Goal: Information Seeking & Learning: Learn about a topic

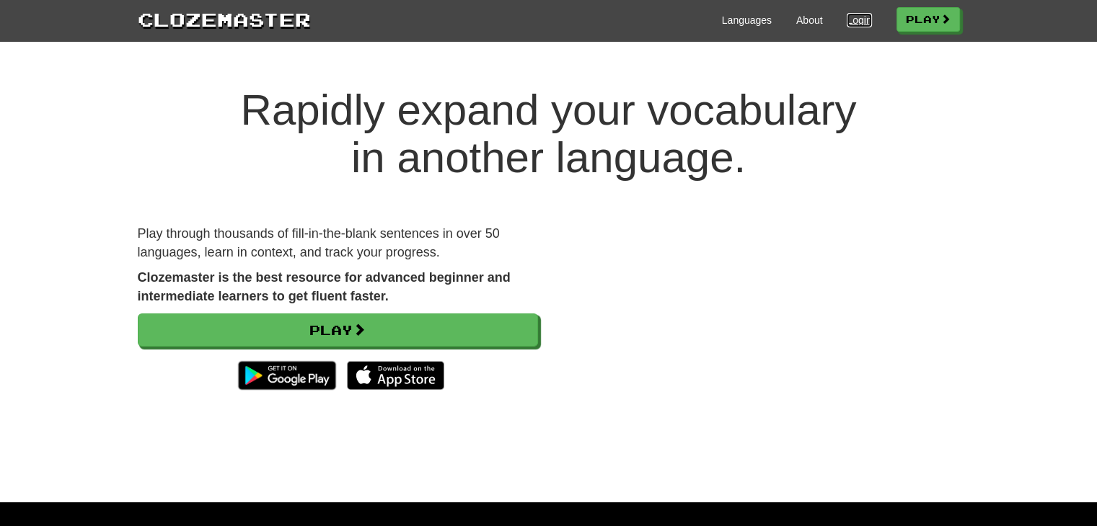
click at [847, 22] on link "Login" at bounding box center [859, 20] width 25 height 14
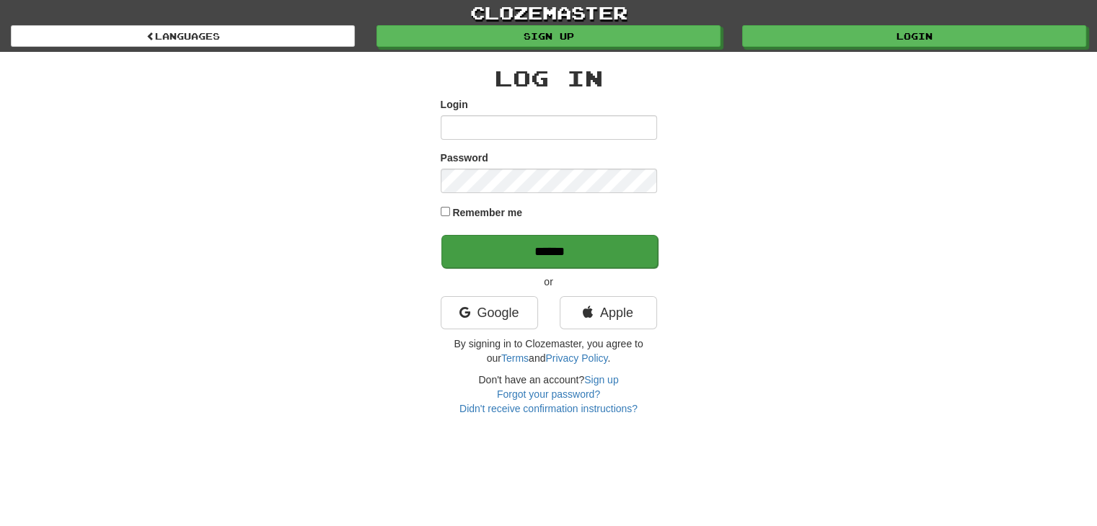
type input "**********"
click at [606, 249] on input "******" at bounding box center [549, 251] width 216 height 33
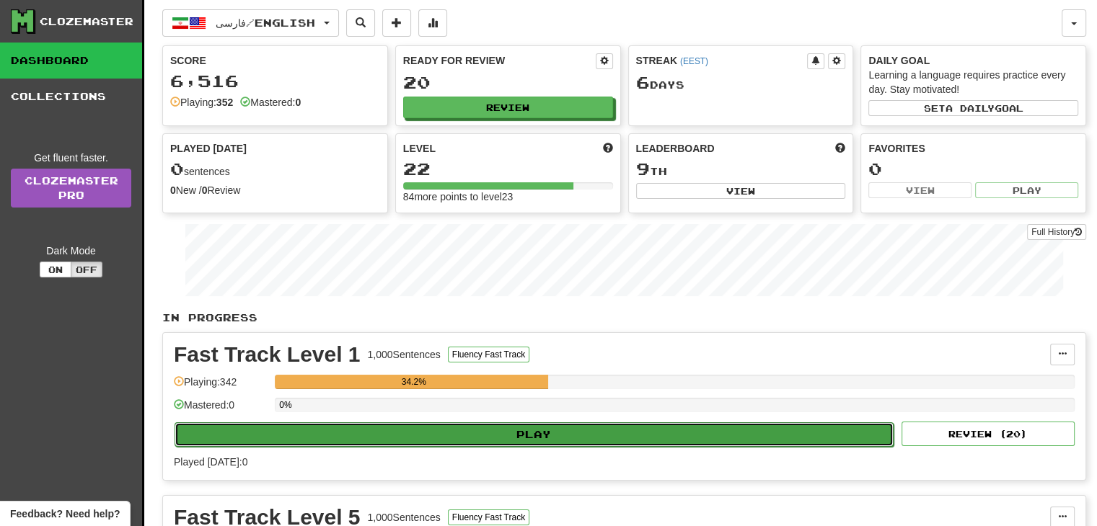
click at [531, 427] on button "Play" at bounding box center [534, 435] width 719 height 25
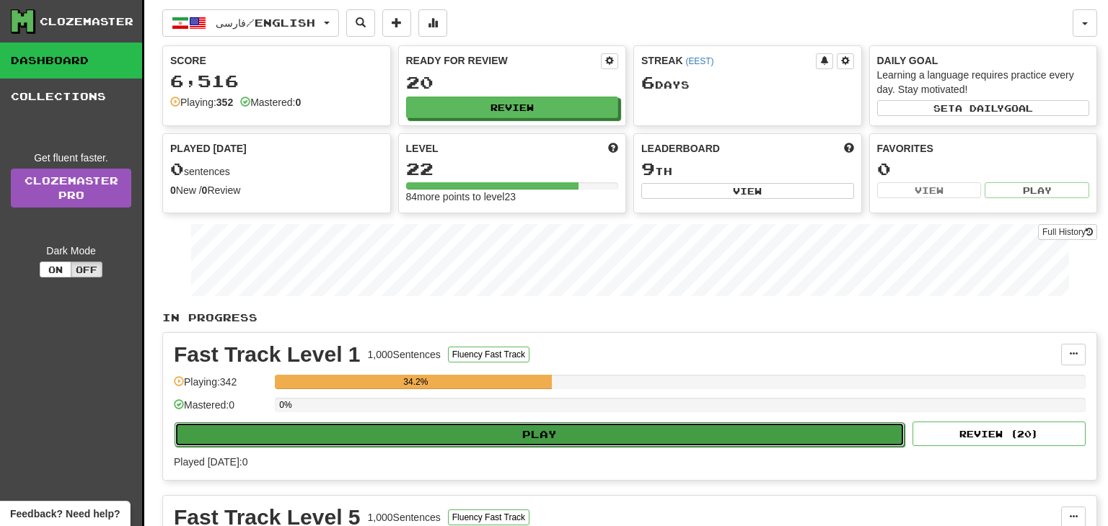
select select "**"
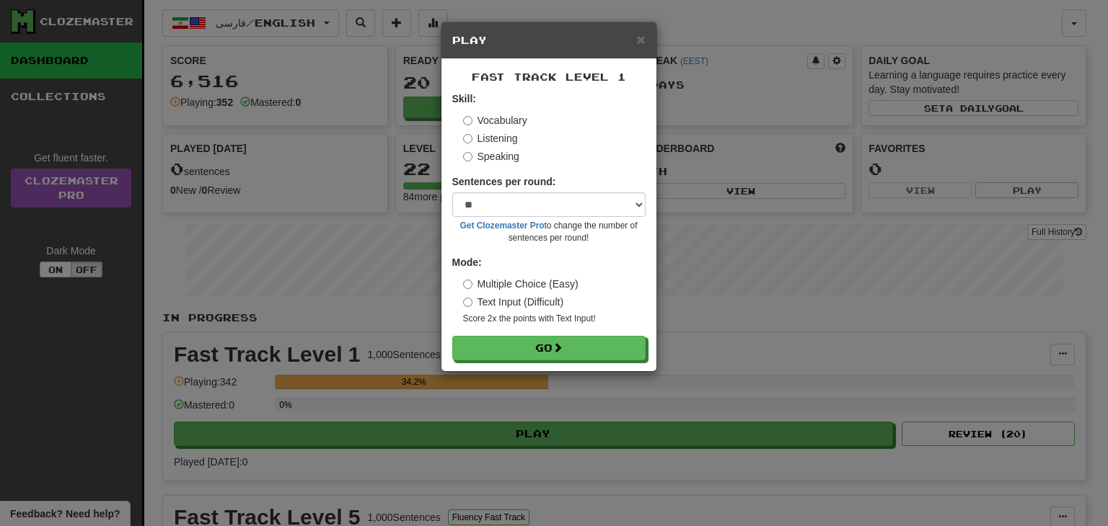
click at [645, 43] on div "× Play" at bounding box center [548, 40] width 215 height 37
click at [633, 50] on div "× Play" at bounding box center [548, 40] width 215 height 37
click at [637, 45] on span "×" at bounding box center [640, 39] width 9 height 17
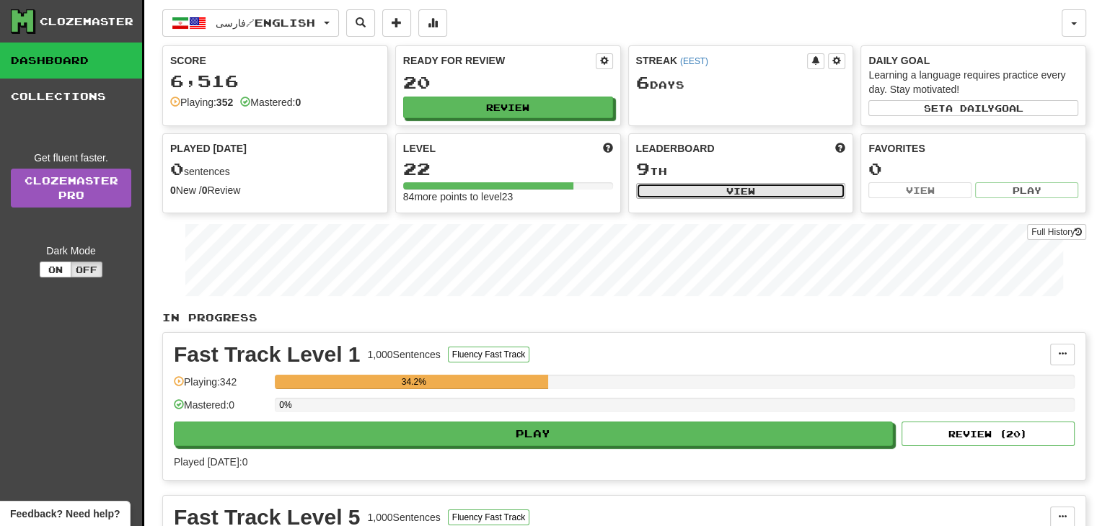
click at [699, 194] on button "View" at bounding box center [741, 191] width 210 height 16
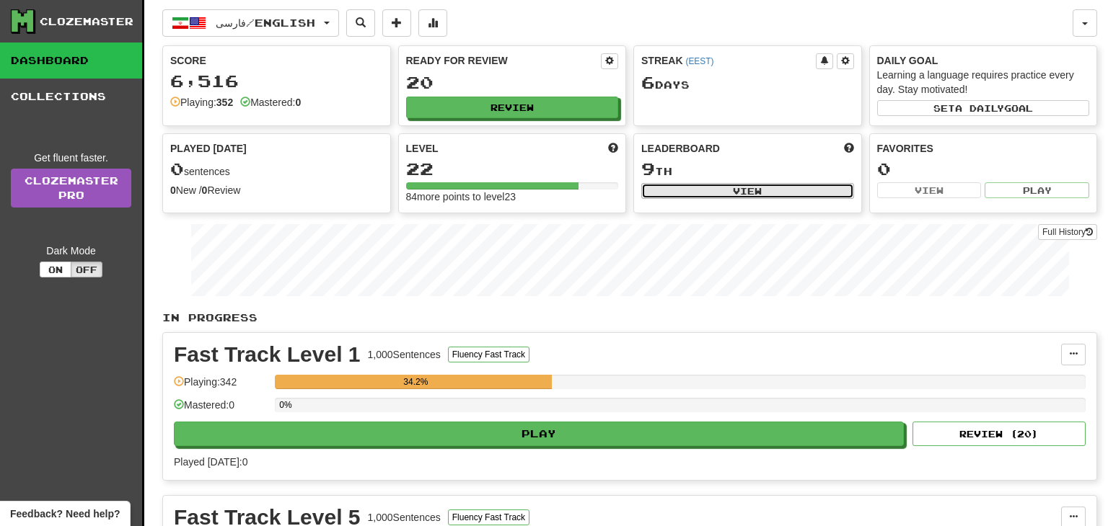
select select "**********"
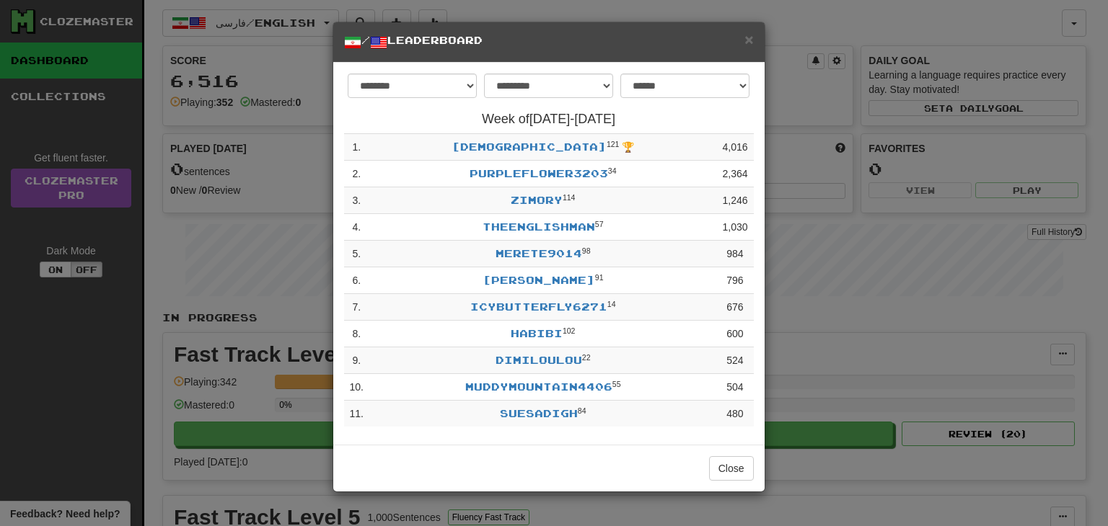
click at [814, 315] on div "**********" at bounding box center [554, 263] width 1108 height 526
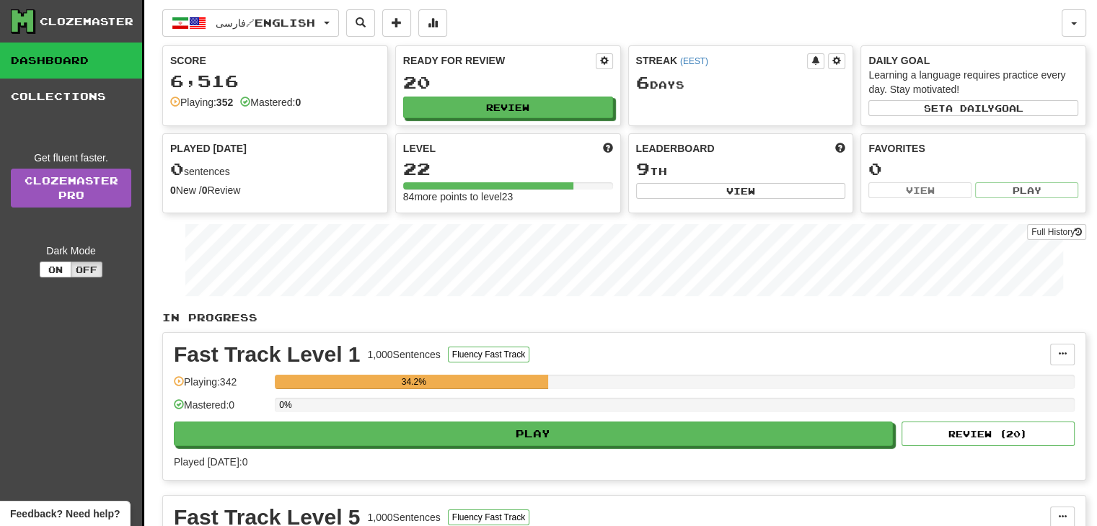
click at [474, 163] on div "22" at bounding box center [508, 169] width 210 height 18
click at [485, 102] on button "Review" at bounding box center [509, 108] width 210 height 22
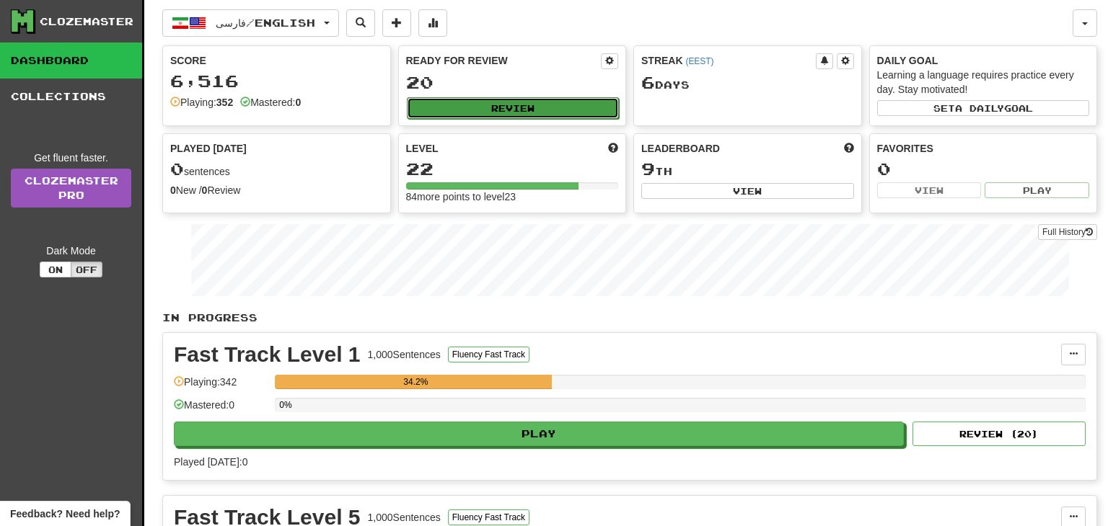
select select "**"
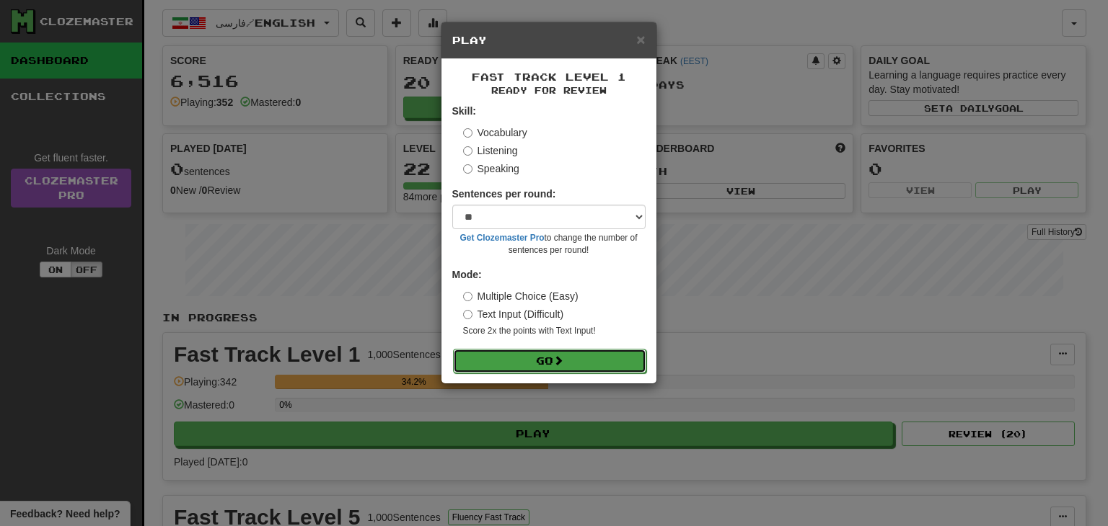
click at [522, 354] on button "Go" at bounding box center [549, 361] width 193 height 25
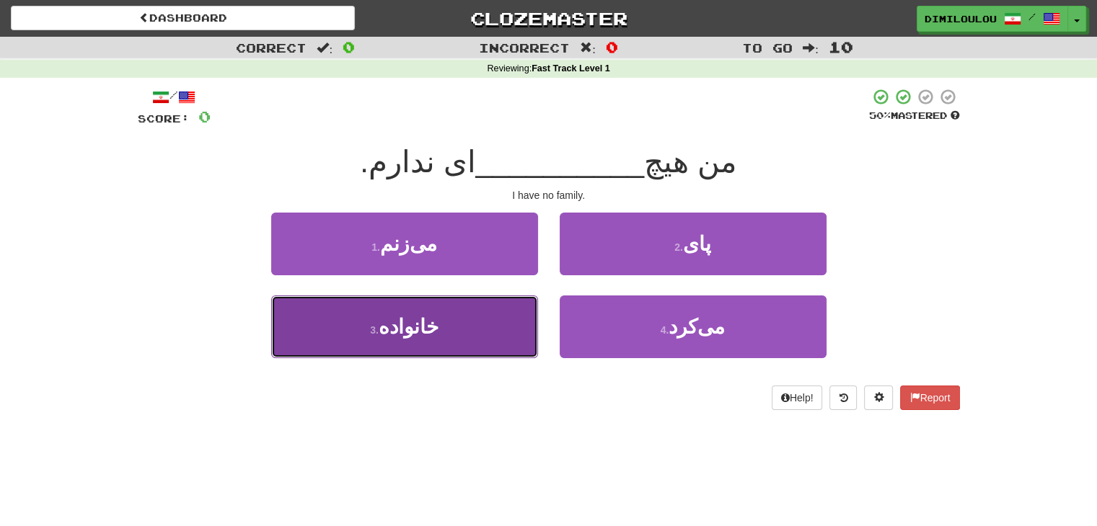
click at [484, 325] on button "3 . خانواده" at bounding box center [404, 327] width 267 height 63
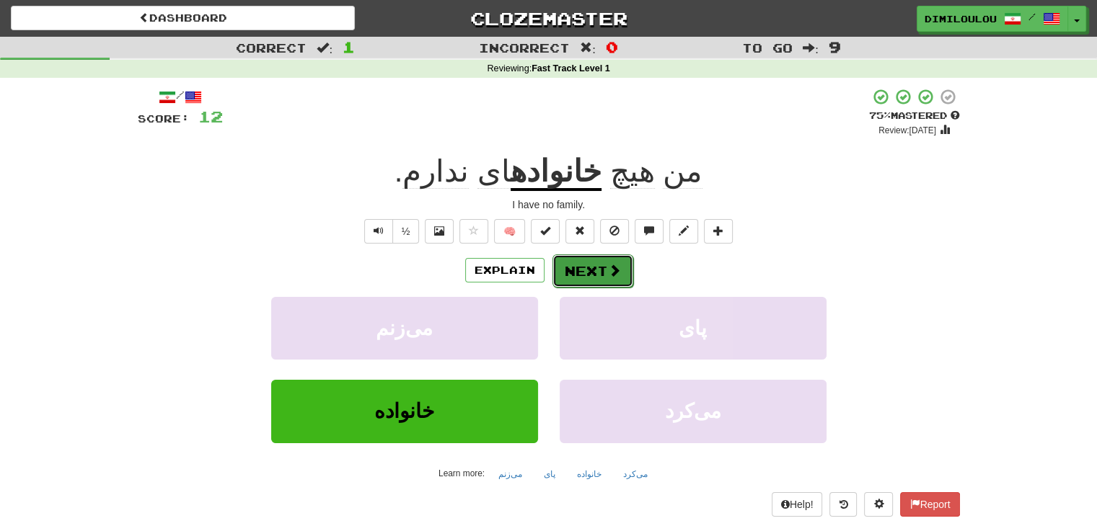
click at [603, 262] on button "Next" at bounding box center [592, 271] width 81 height 33
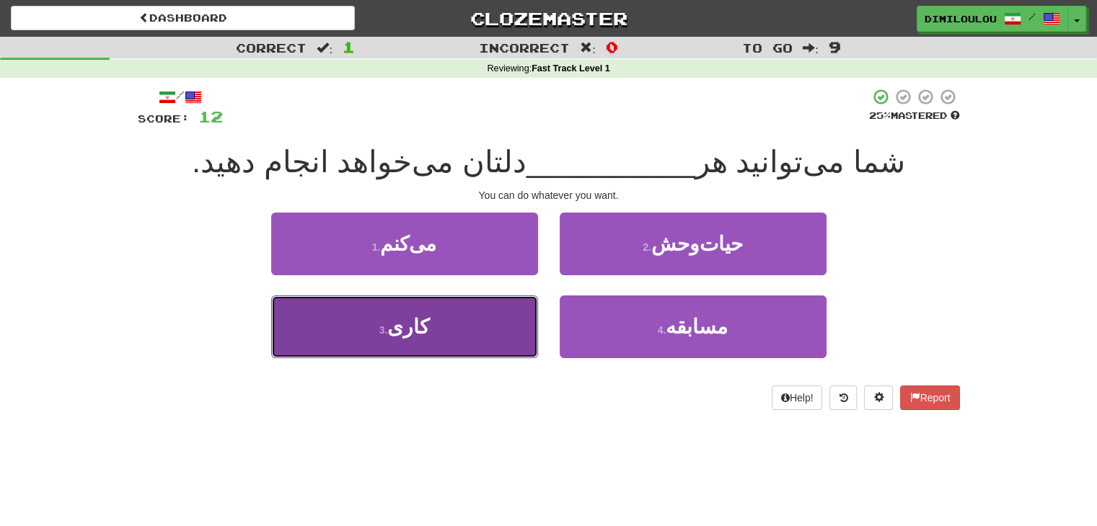
click at [461, 306] on button "3 . کاری" at bounding box center [404, 327] width 267 height 63
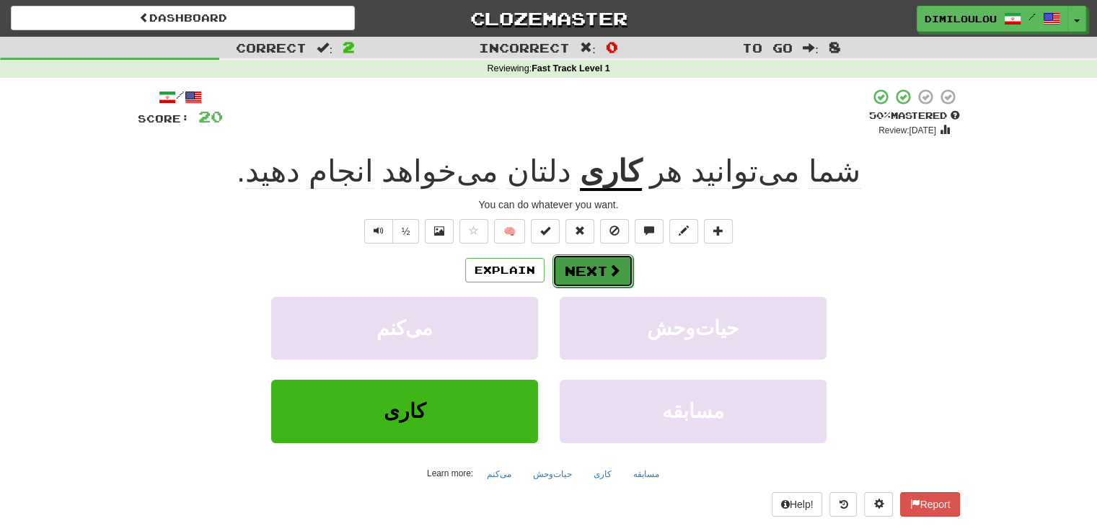
click at [612, 269] on span at bounding box center [614, 270] width 13 height 13
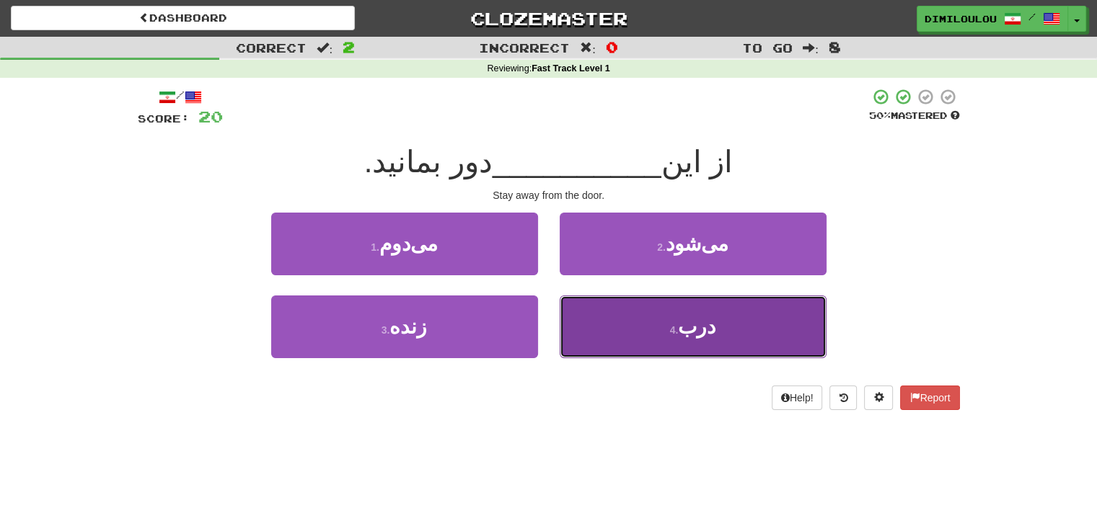
click at [795, 330] on button "4 . درب" at bounding box center [693, 327] width 267 height 63
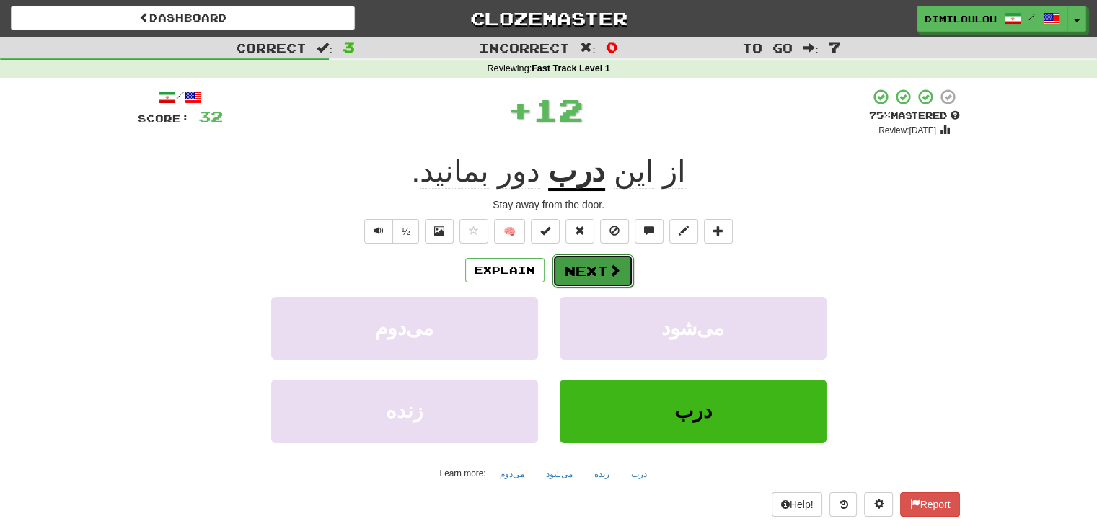
click at [573, 269] on button "Next" at bounding box center [592, 271] width 81 height 33
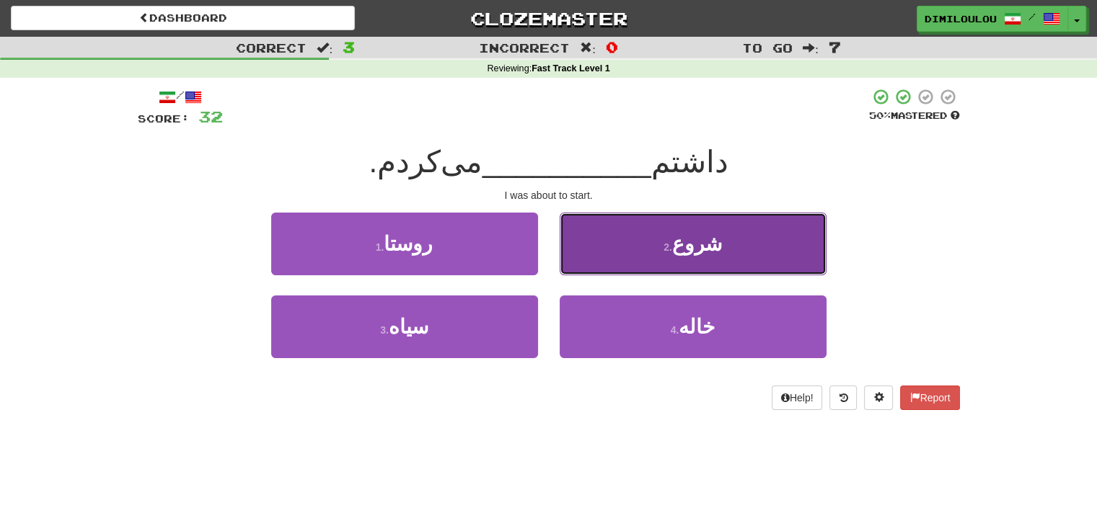
click at [790, 242] on button "2 . شروع" at bounding box center [693, 244] width 267 height 63
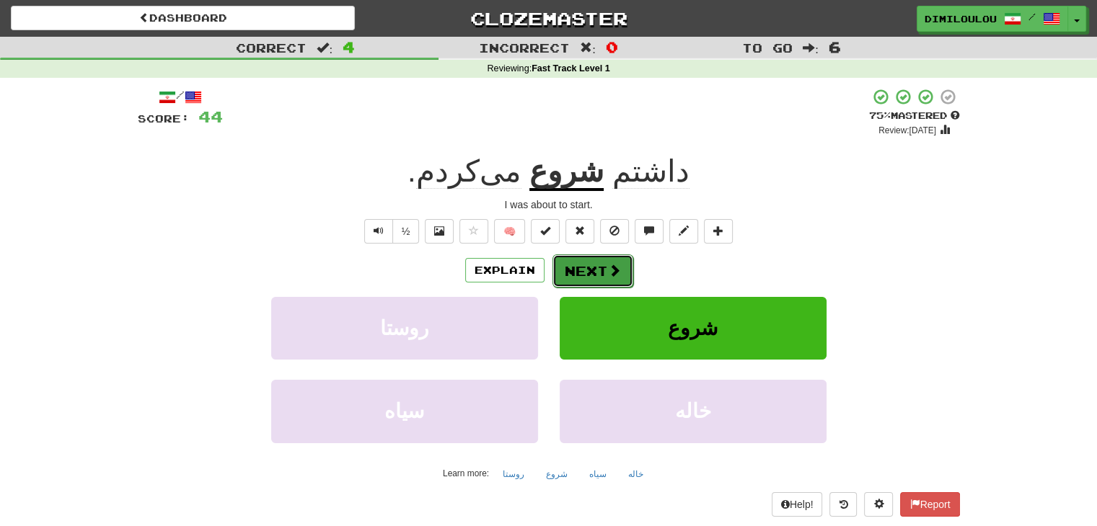
click at [602, 273] on button "Next" at bounding box center [592, 271] width 81 height 33
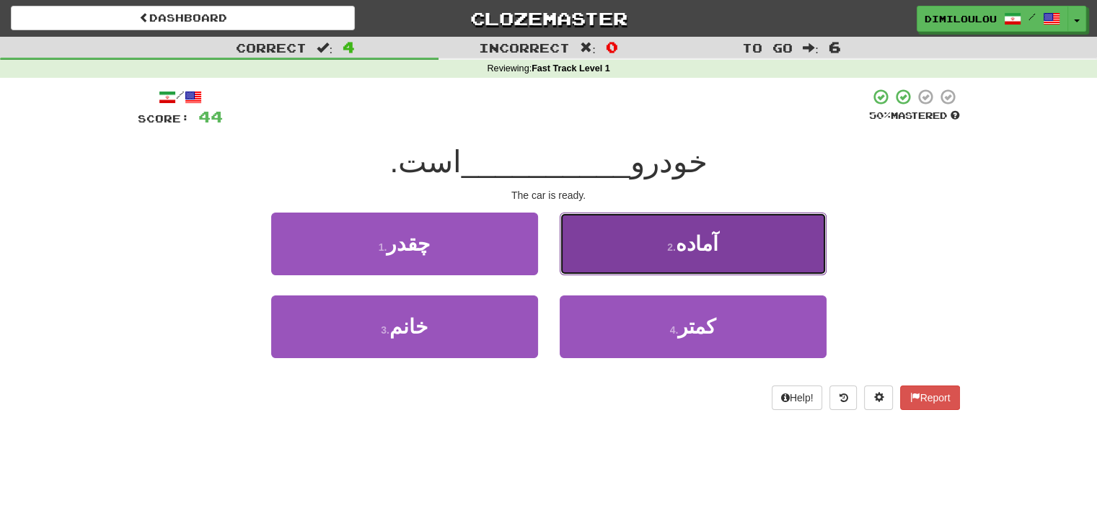
click at [676, 258] on button "2 . آماده" at bounding box center [693, 244] width 267 height 63
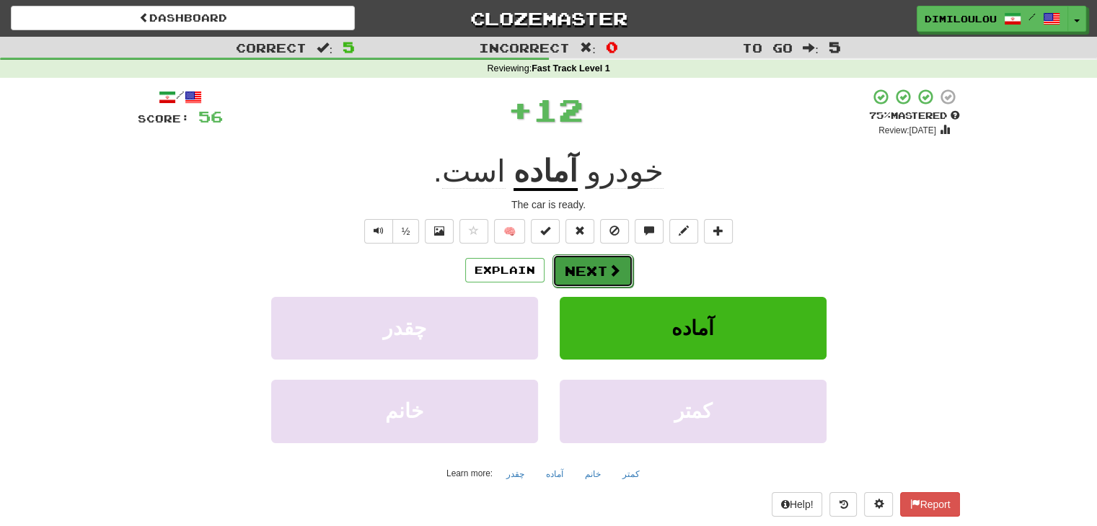
click at [600, 272] on button "Next" at bounding box center [592, 271] width 81 height 33
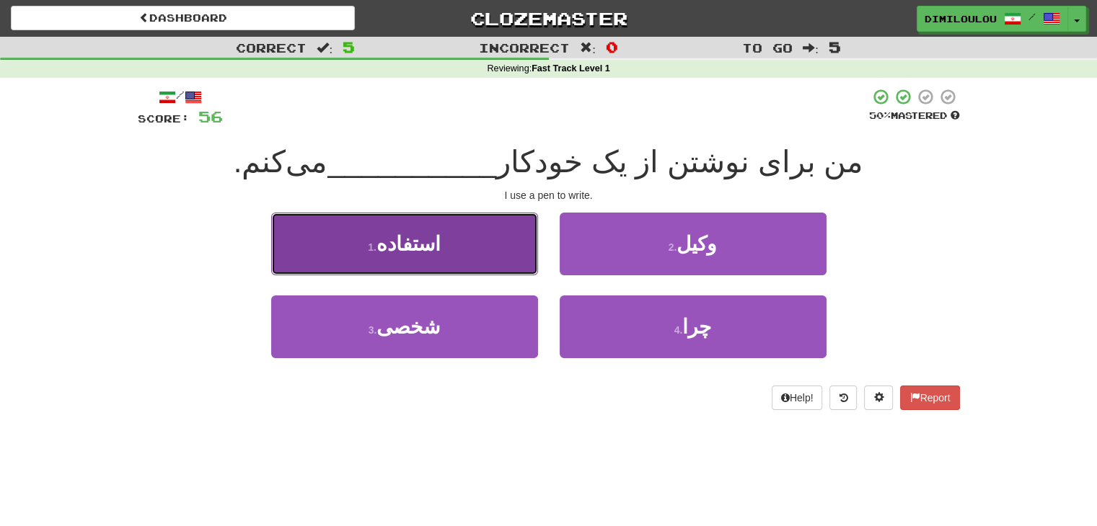
click at [508, 224] on button "1 . استفاده" at bounding box center [404, 244] width 267 height 63
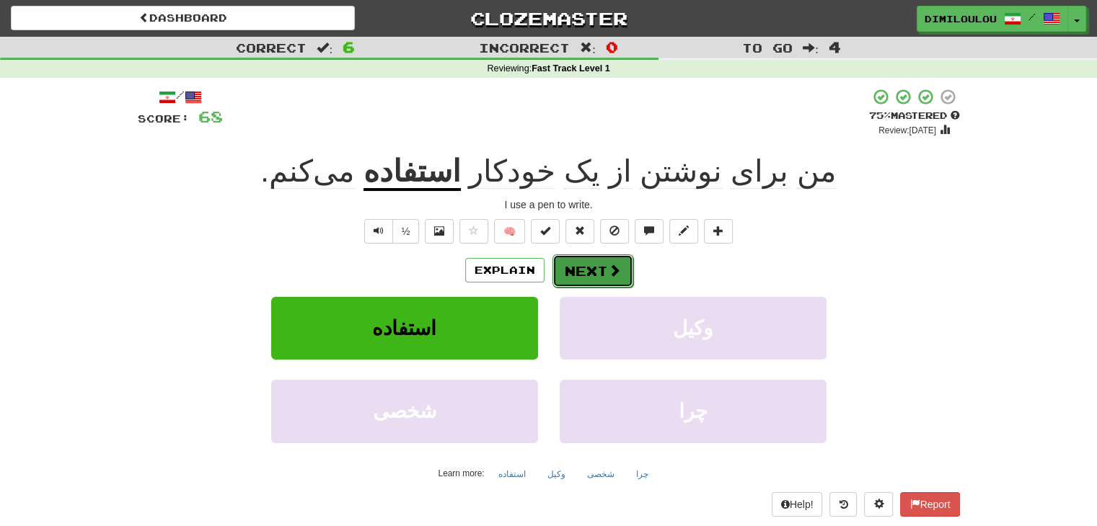
click at [580, 272] on button "Next" at bounding box center [592, 271] width 81 height 33
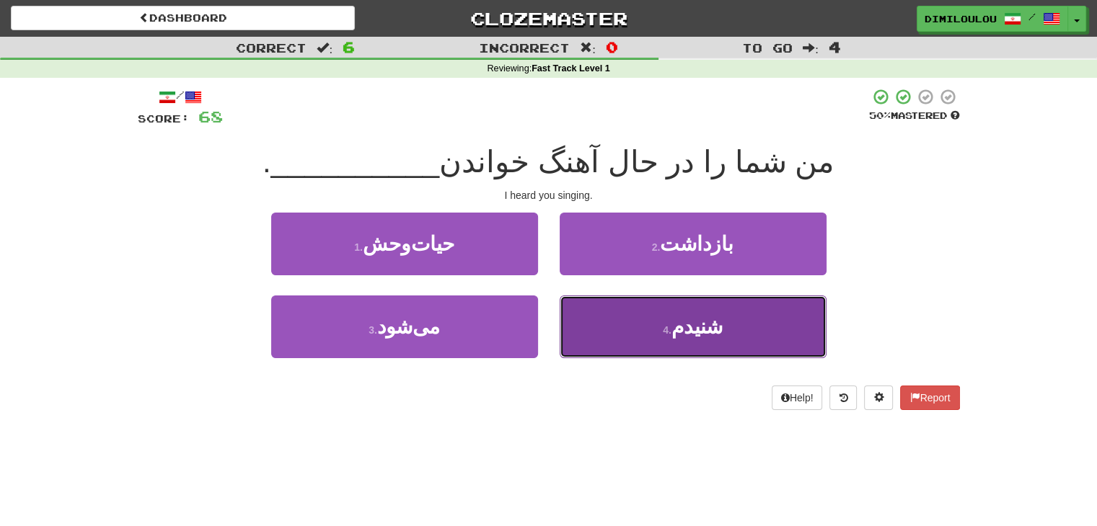
click at [763, 321] on button "4 . شنیدم" at bounding box center [693, 327] width 267 height 63
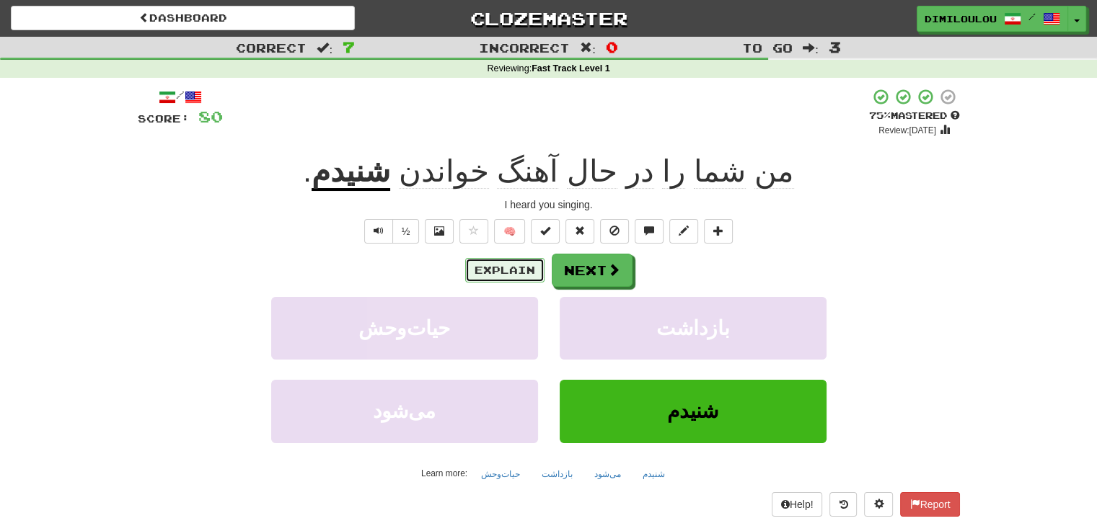
click at [502, 268] on button "Explain" at bounding box center [504, 270] width 79 height 25
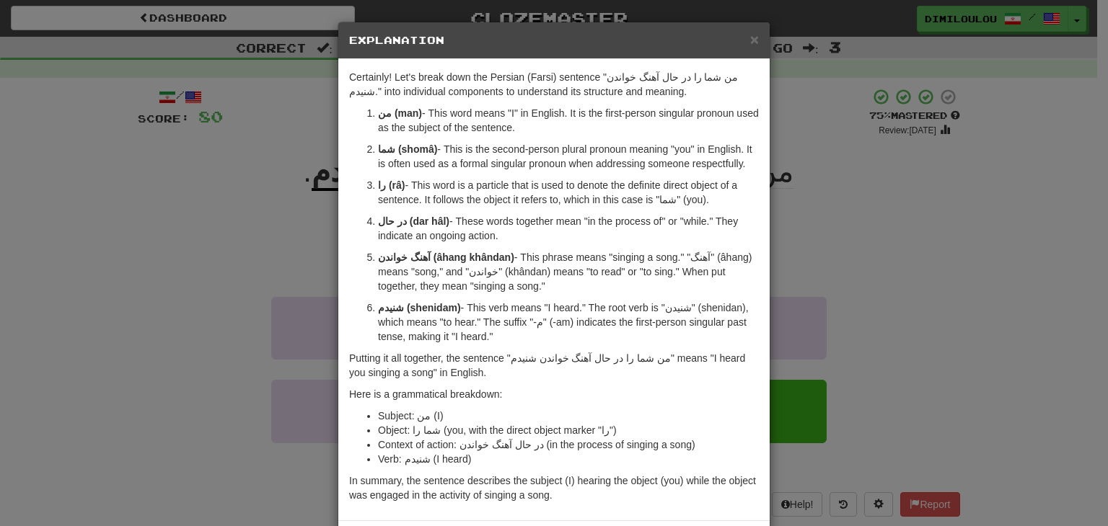
click at [852, 218] on div "× Explanation Certainly! Let's break down the Persian (Farsi) sentence "من شما …" at bounding box center [554, 263] width 1108 height 526
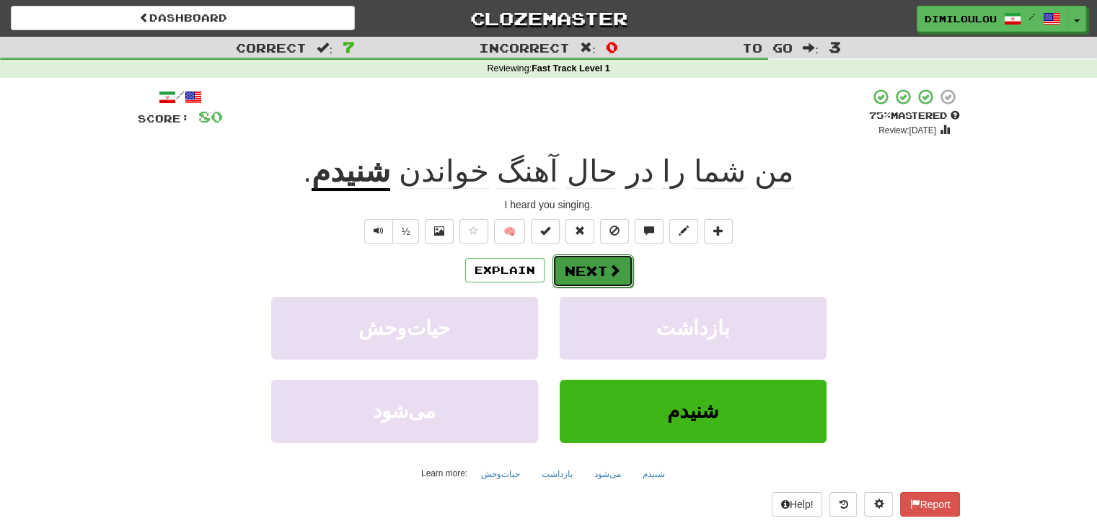
click at [584, 275] on button "Next" at bounding box center [592, 271] width 81 height 33
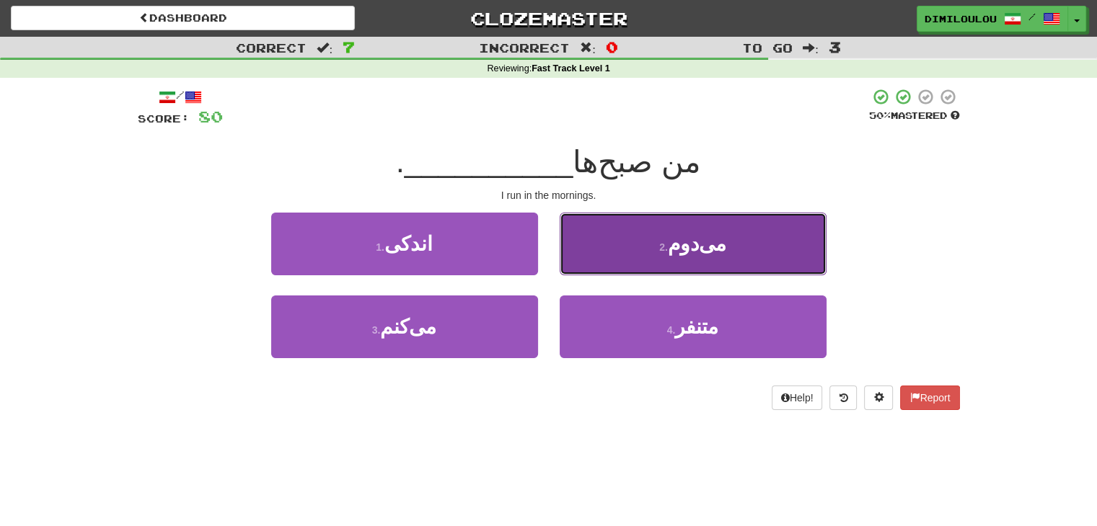
click at [736, 240] on button "2 . می‌دوم" at bounding box center [693, 244] width 267 height 63
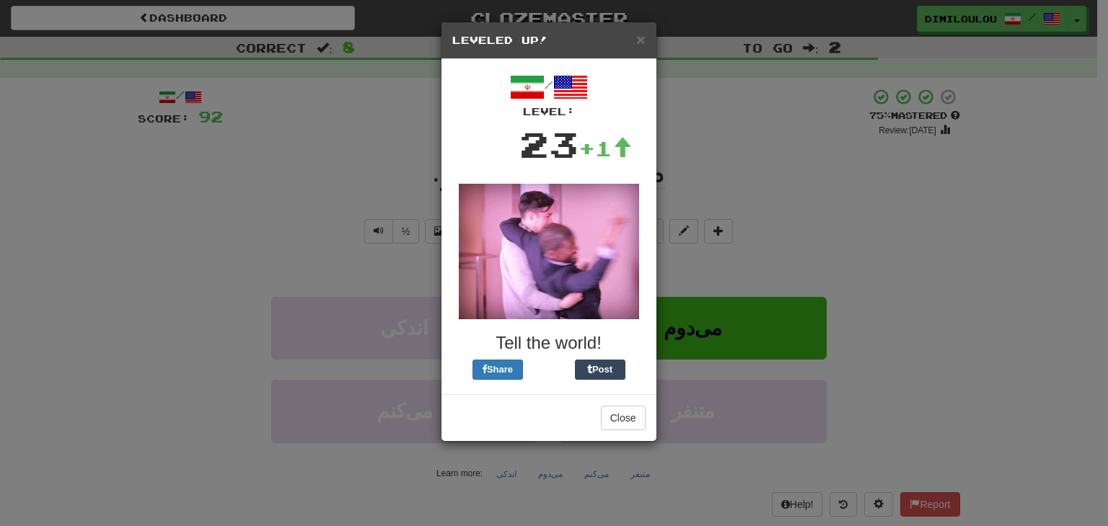
click at [635, 44] on h5 "Leveled Up!" at bounding box center [548, 40] width 193 height 14
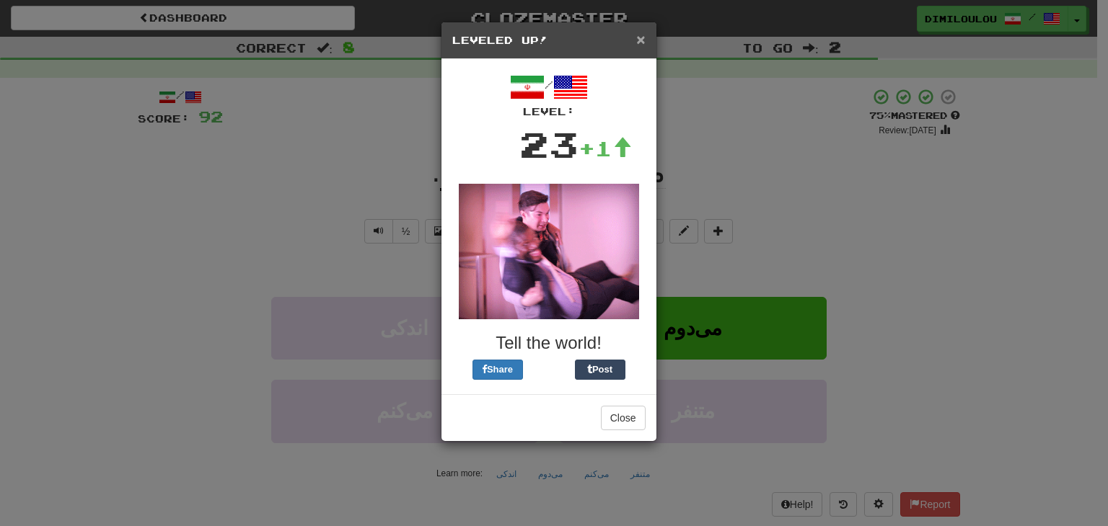
click at [640, 42] on span "×" at bounding box center [640, 39] width 9 height 17
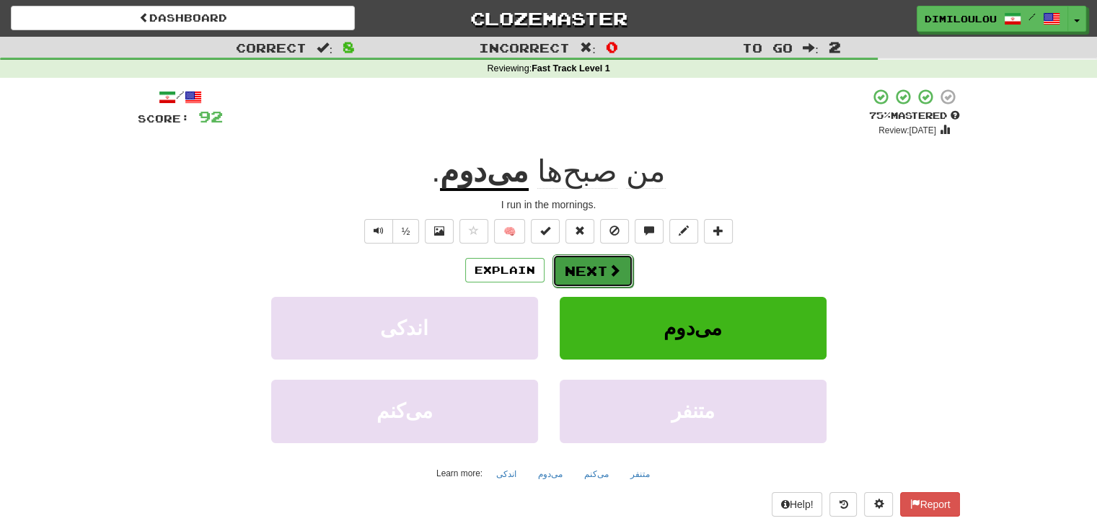
click at [586, 284] on button "Next" at bounding box center [592, 271] width 81 height 33
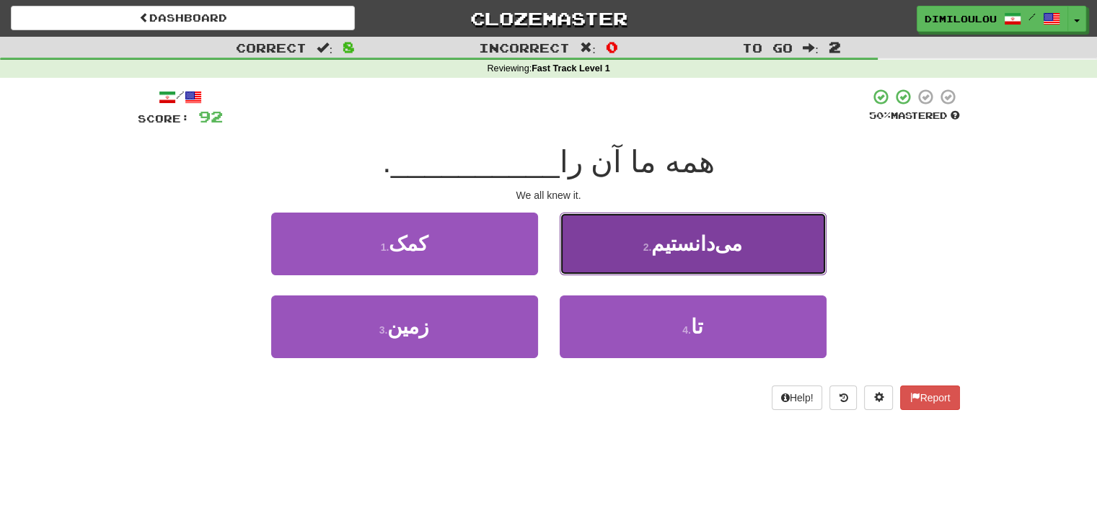
click at [720, 234] on span "می‌دانستیم" at bounding box center [696, 244] width 91 height 22
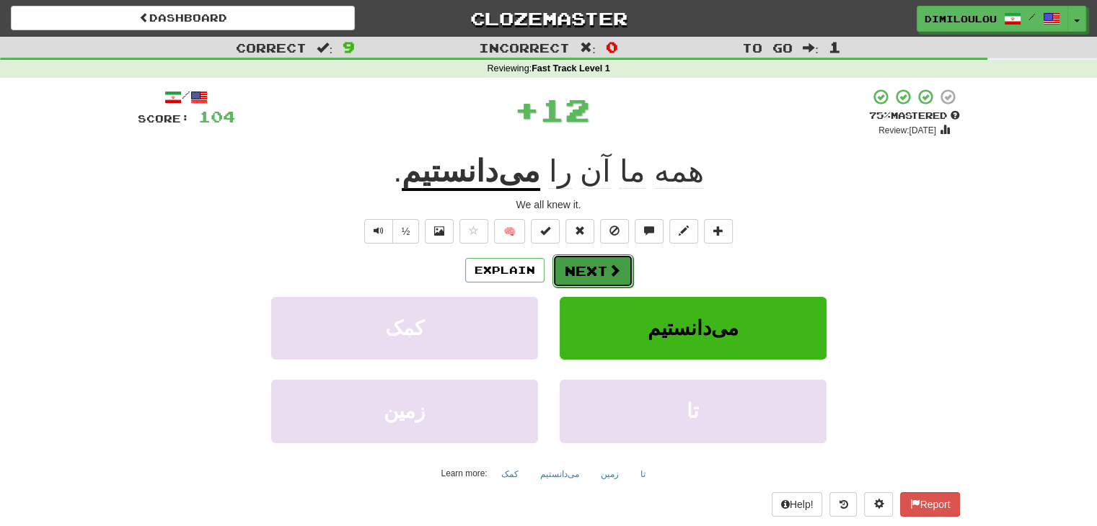
click at [595, 276] on button "Next" at bounding box center [592, 271] width 81 height 33
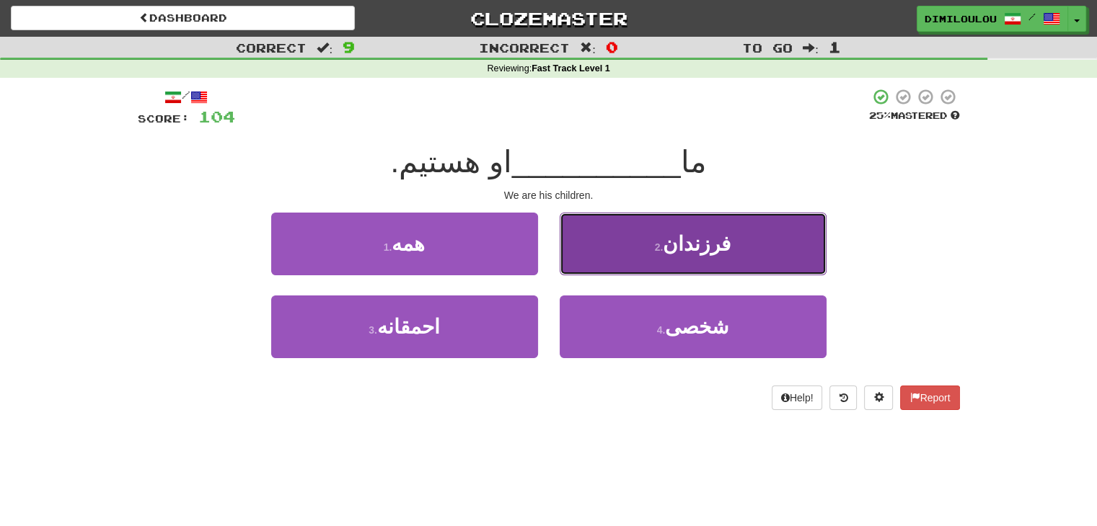
click at [736, 243] on button "2 . فرزندان" at bounding box center [693, 244] width 267 height 63
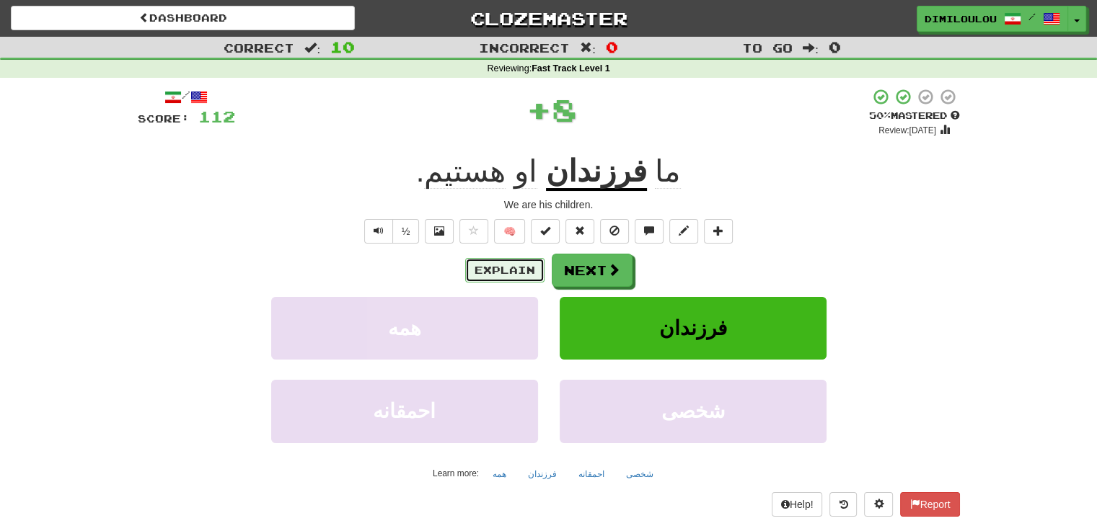
click at [505, 269] on button "Explain" at bounding box center [504, 270] width 79 height 25
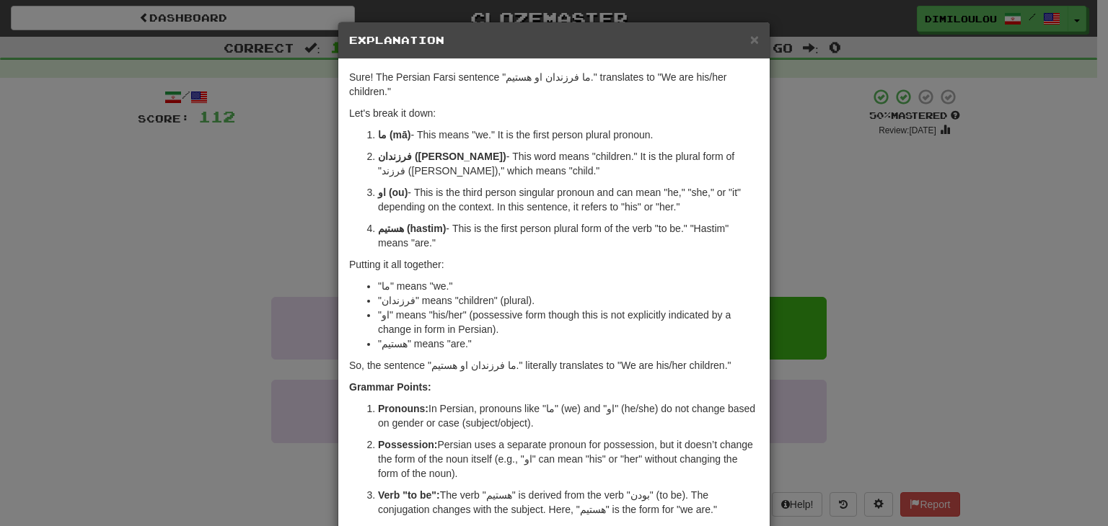
click at [873, 252] on div "× Explanation Sure! The Persian Farsi sentence "ما فرزندان او هستیم." translate…" at bounding box center [554, 263] width 1108 height 526
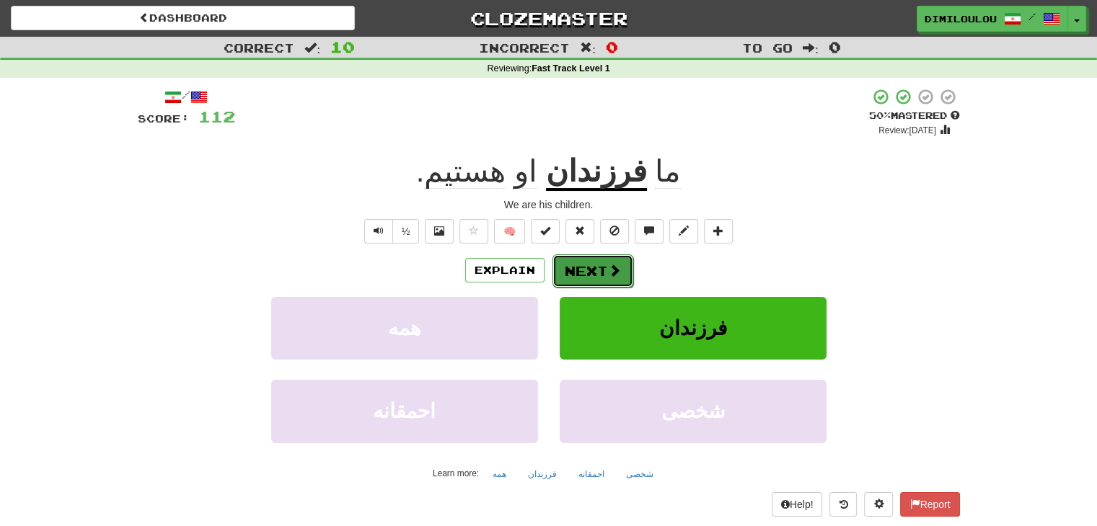
click at [567, 274] on button "Next" at bounding box center [592, 271] width 81 height 33
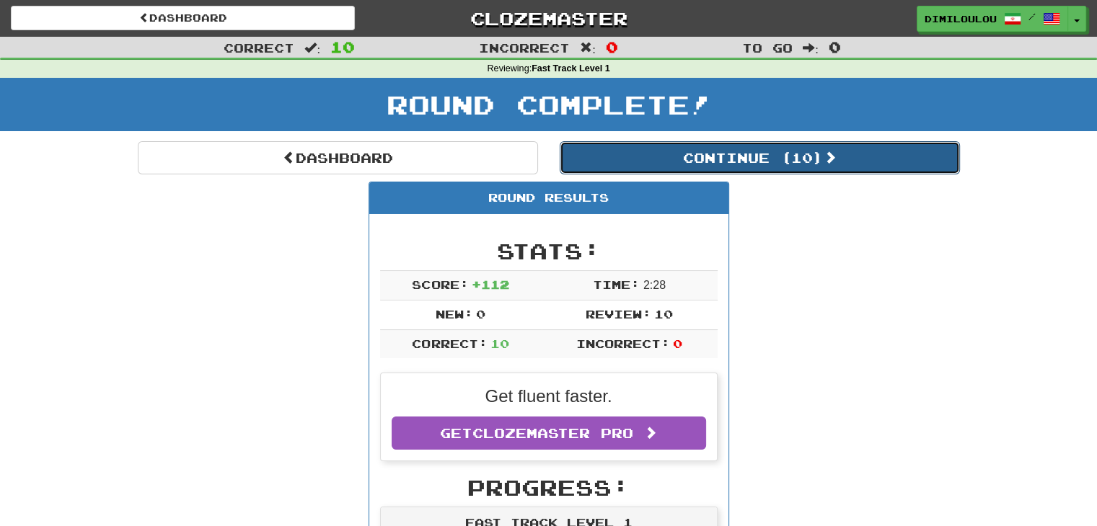
click at [698, 162] on button "Continue ( 10 )" at bounding box center [760, 157] width 400 height 33
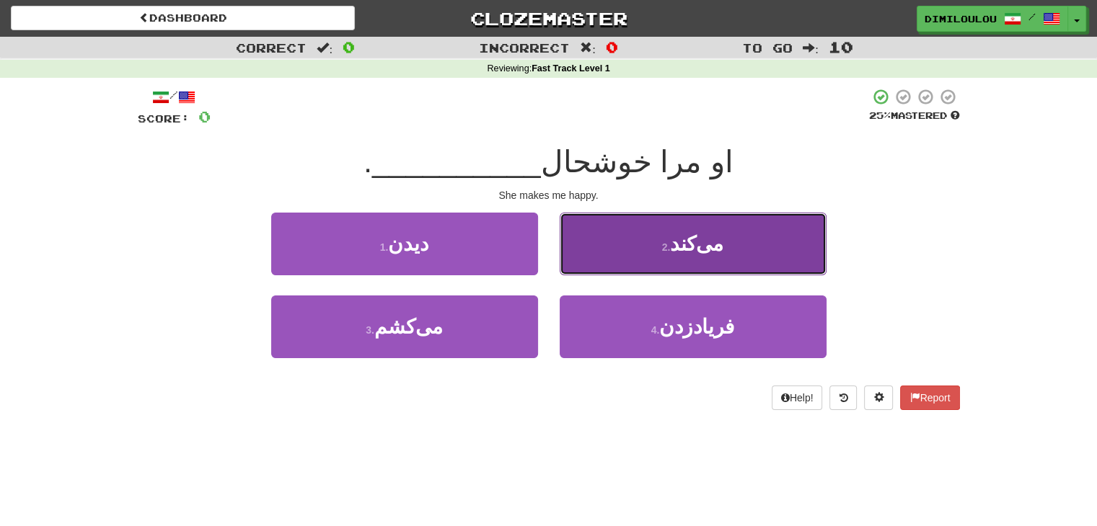
click at [721, 247] on button "2 . می‌کند" at bounding box center [693, 244] width 267 height 63
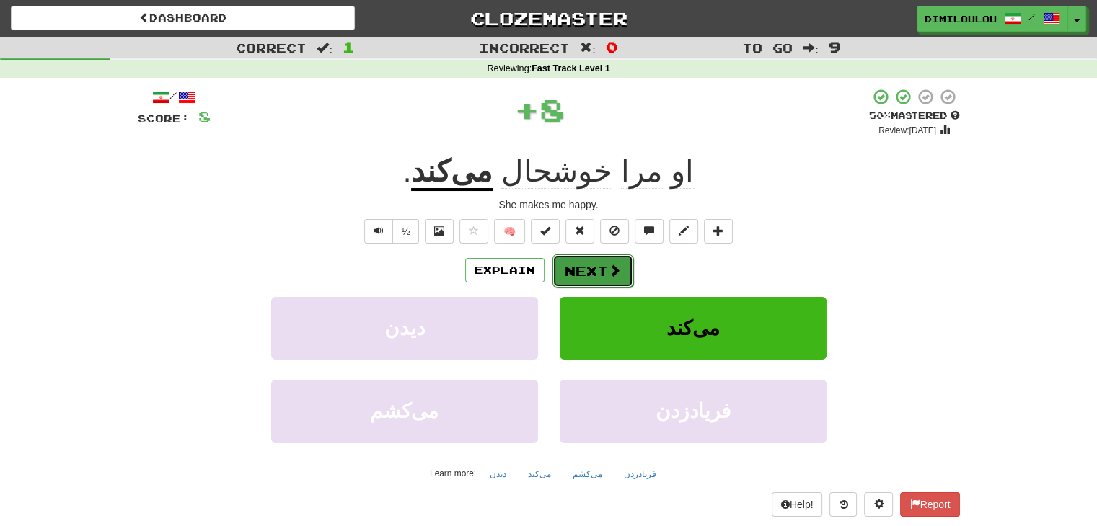
click at [587, 269] on button "Next" at bounding box center [592, 271] width 81 height 33
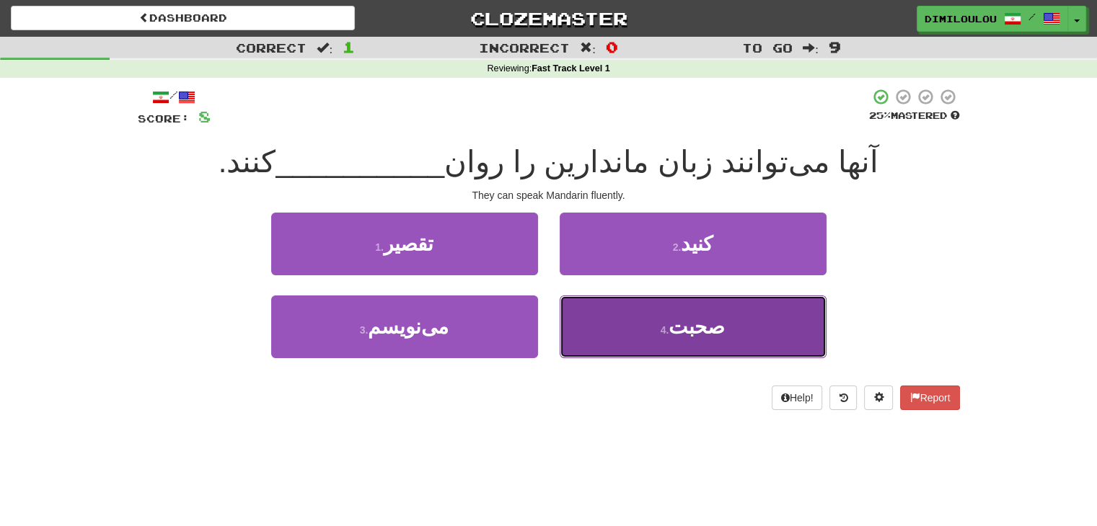
click at [738, 307] on button "4 . صحبت" at bounding box center [693, 327] width 267 height 63
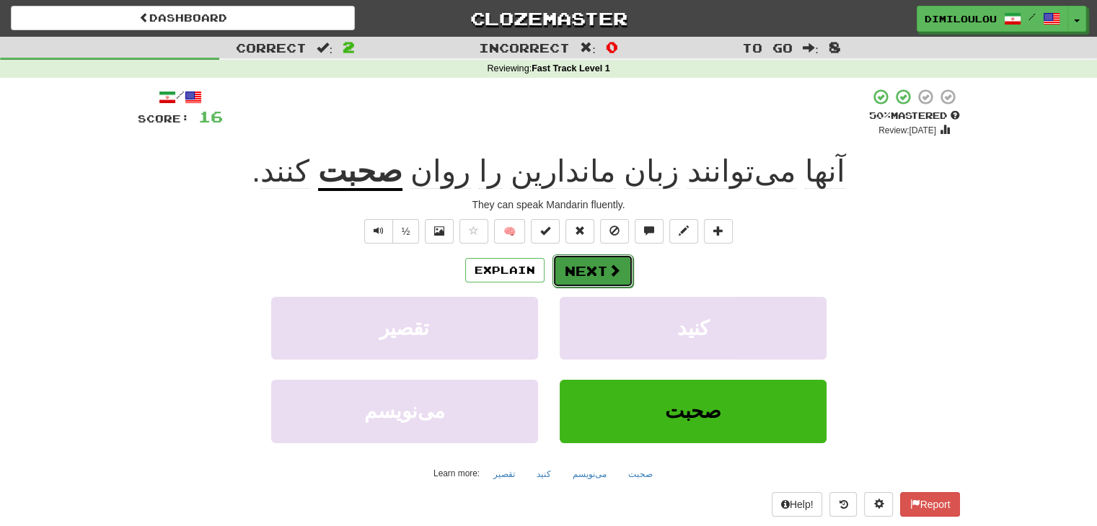
click at [607, 278] on button "Next" at bounding box center [592, 271] width 81 height 33
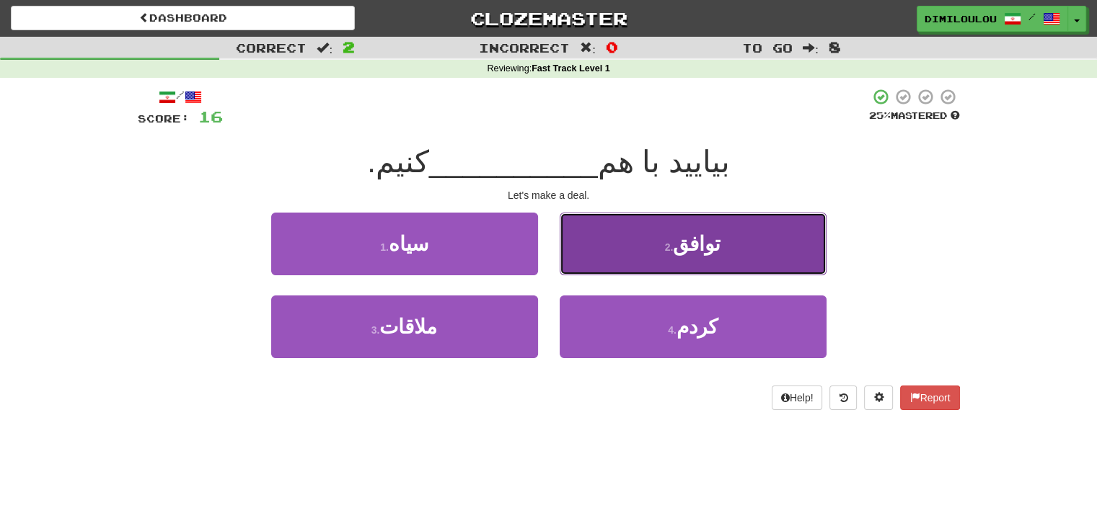
click at [762, 246] on button "2 . توافق" at bounding box center [693, 244] width 267 height 63
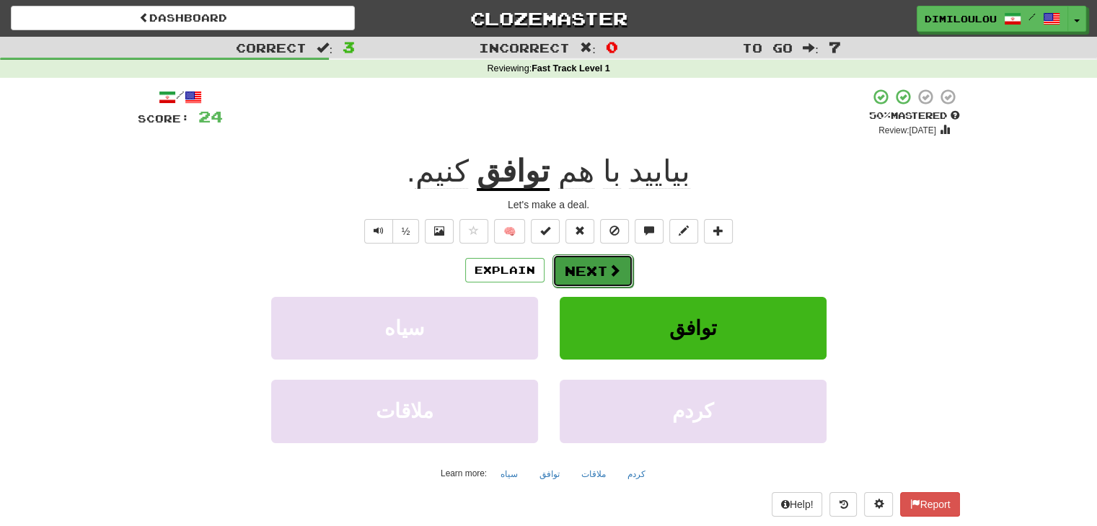
click at [600, 270] on button "Next" at bounding box center [592, 271] width 81 height 33
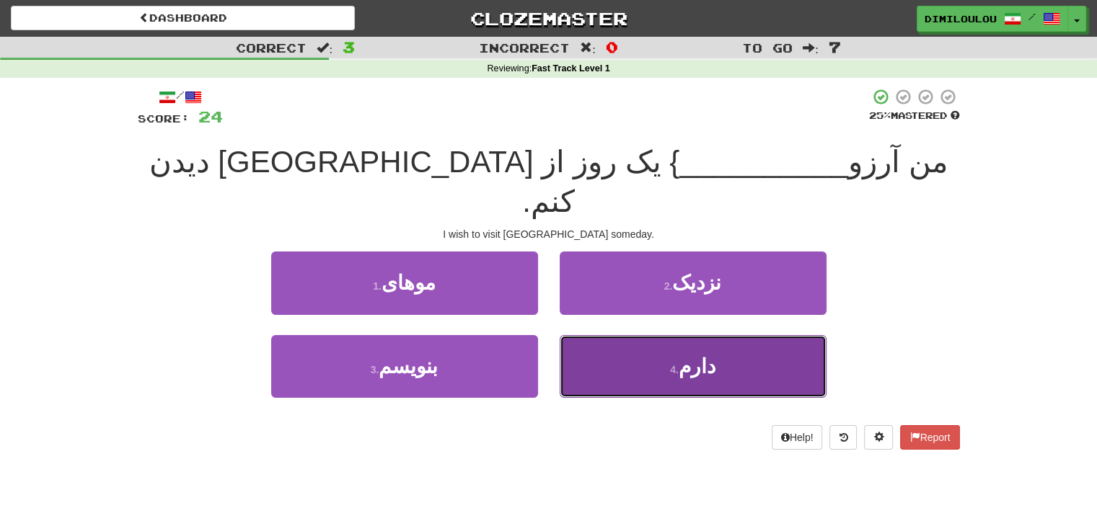
click at [715, 335] on button "4 . دارم" at bounding box center [693, 366] width 267 height 63
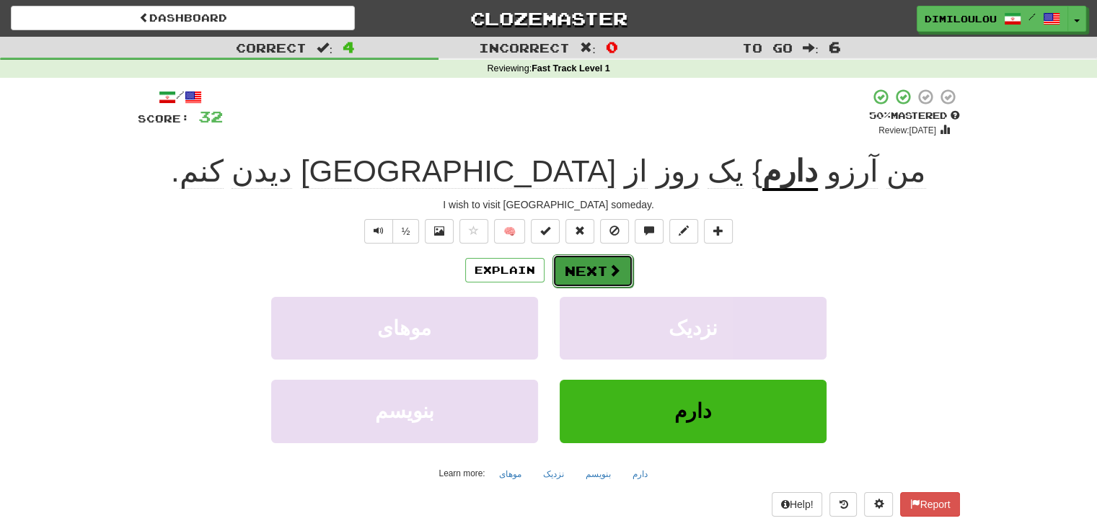
click at [608, 272] on span at bounding box center [614, 270] width 13 height 13
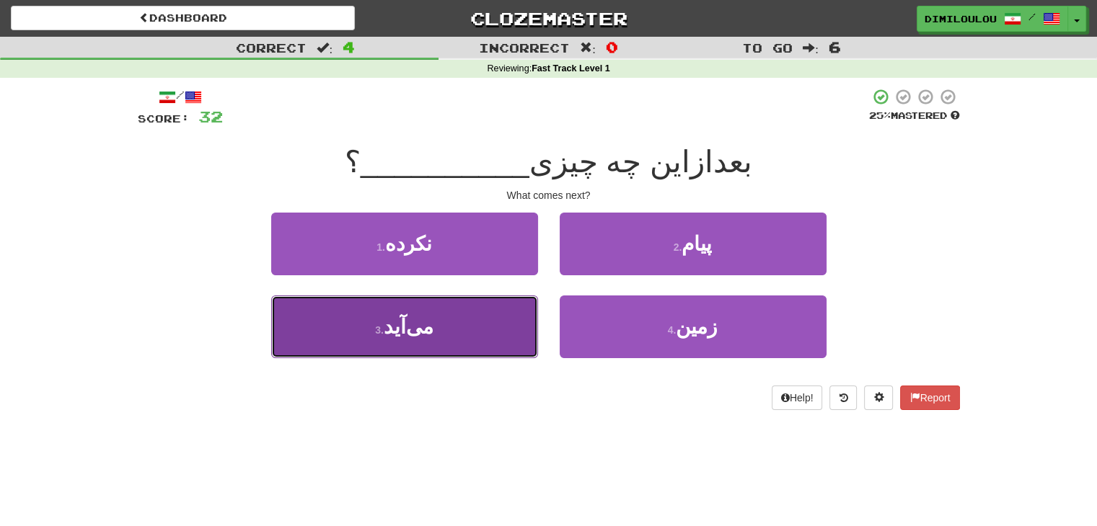
click at [417, 327] on span "می‌آید" at bounding box center [409, 327] width 50 height 22
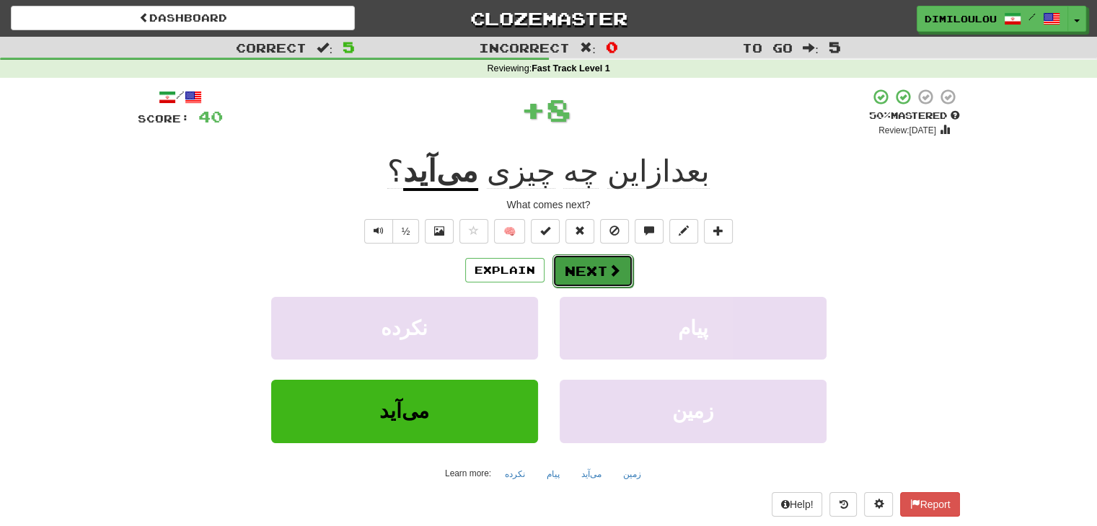
click at [615, 274] on span at bounding box center [614, 270] width 13 height 13
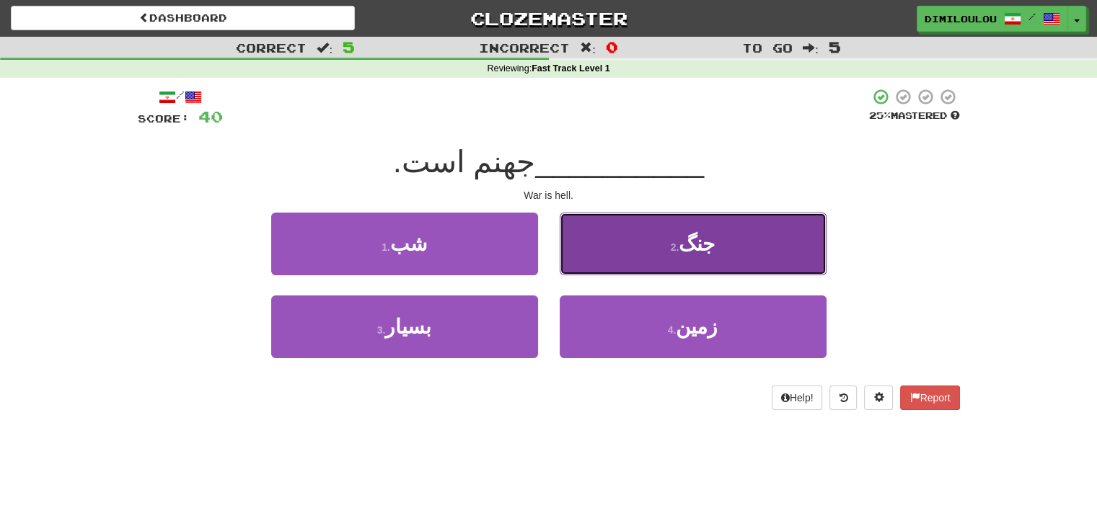
click at [720, 225] on button "2 . جنگ" at bounding box center [693, 244] width 267 height 63
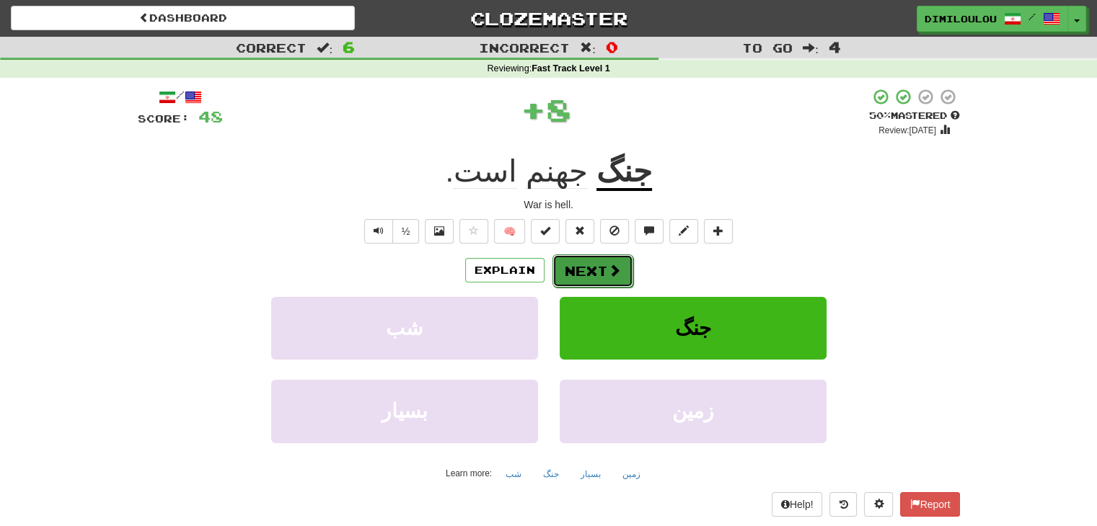
click at [590, 263] on button "Next" at bounding box center [592, 271] width 81 height 33
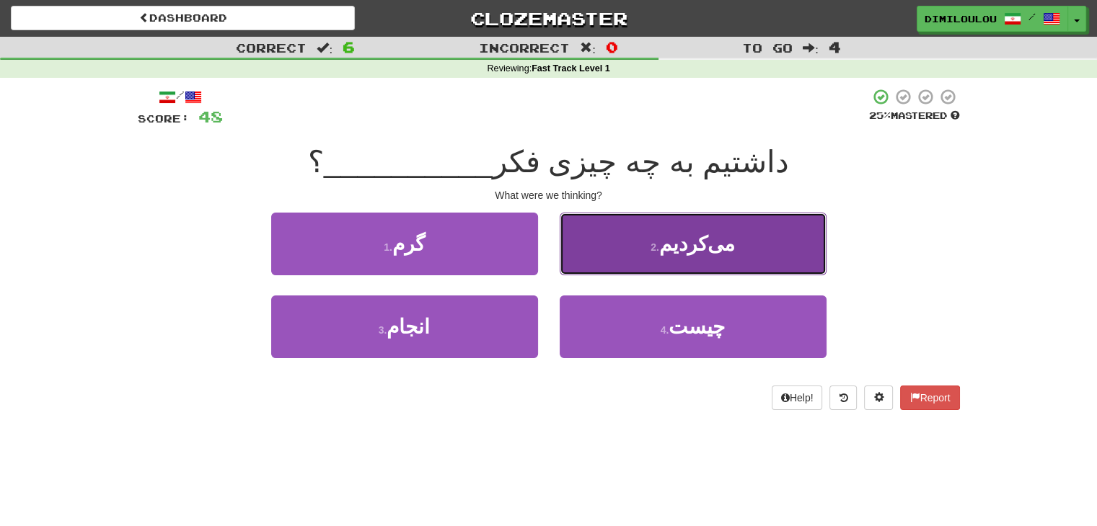
click at [750, 249] on button "2 . می‌کردیم" at bounding box center [693, 244] width 267 height 63
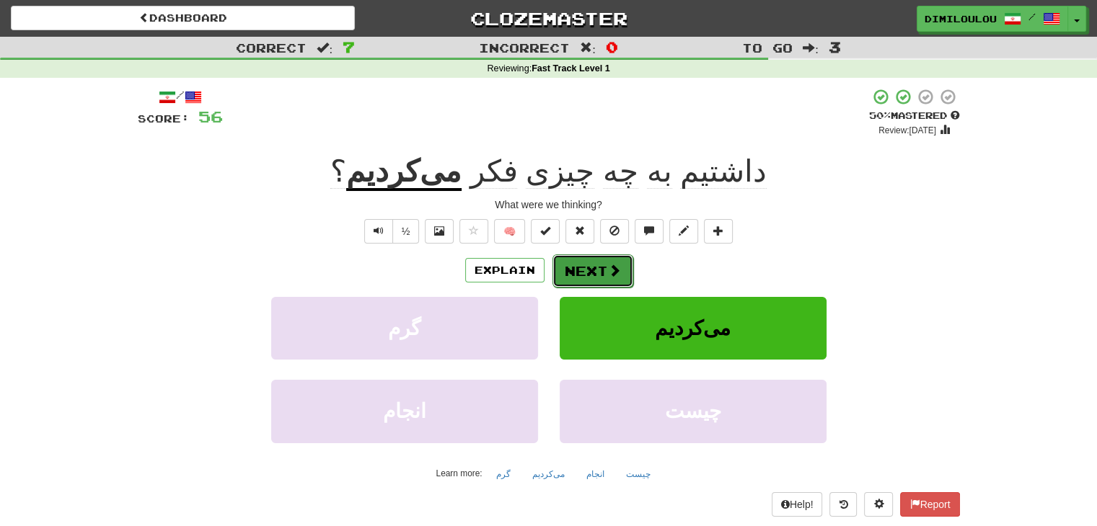
click at [609, 270] on span at bounding box center [614, 270] width 13 height 13
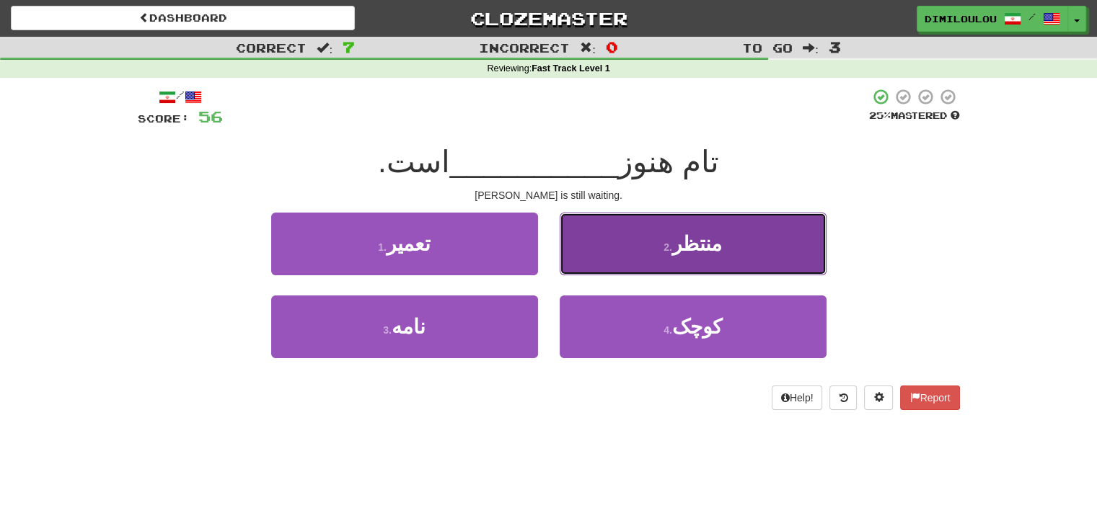
click at [753, 229] on button "2 . منتظر" at bounding box center [693, 244] width 267 height 63
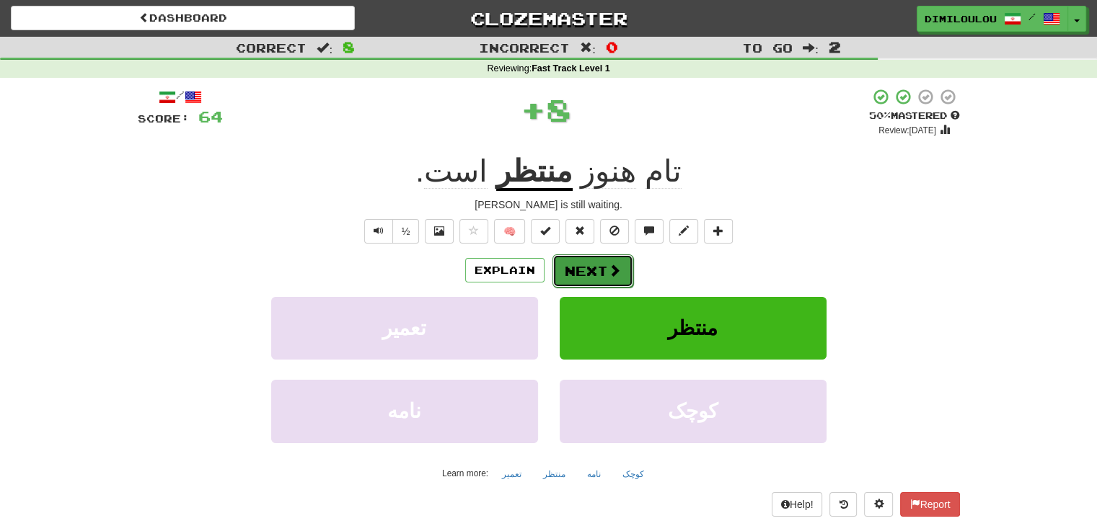
click at [609, 264] on span at bounding box center [614, 270] width 13 height 13
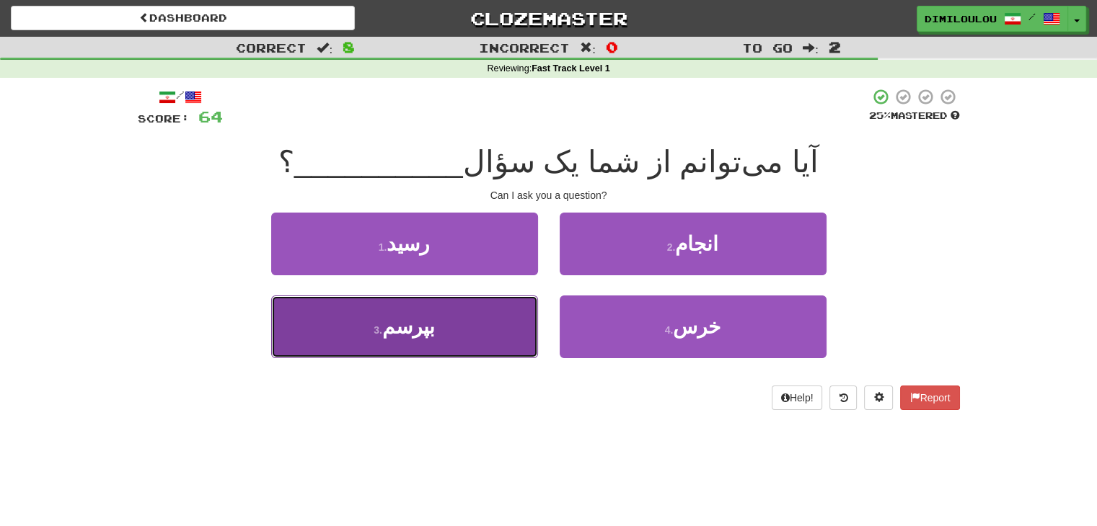
click at [447, 331] on button "3 . بپرسم" at bounding box center [404, 327] width 267 height 63
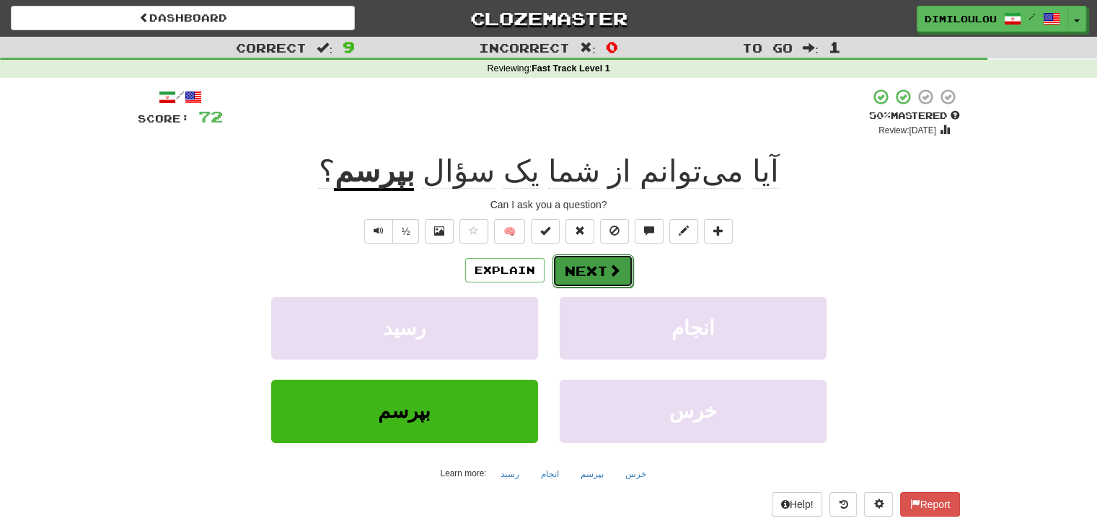
click at [597, 278] on button "Next" at bounding box center [592, 271] width 81 height 33
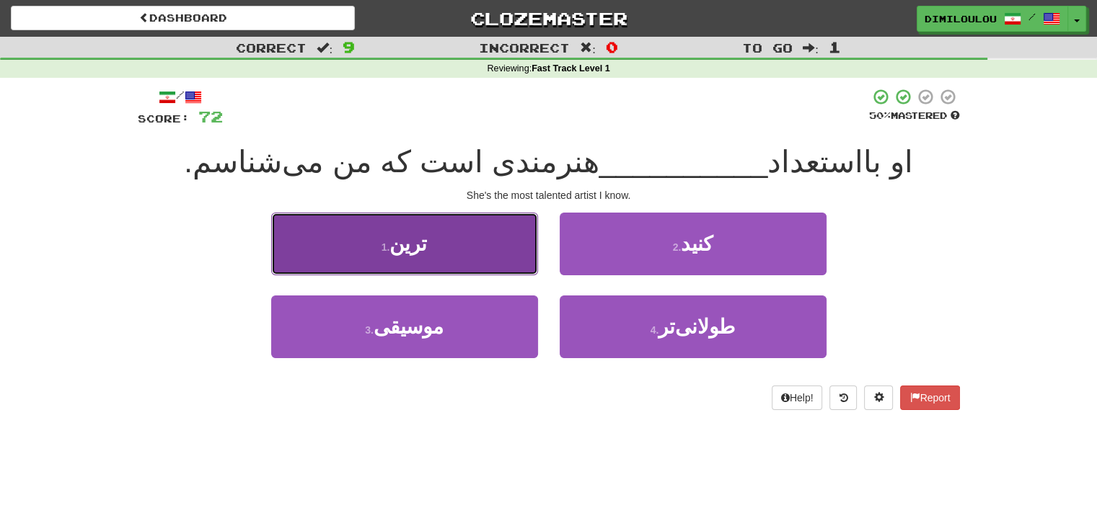
click at [516, 241] on button "1 . ترین" at bounding box center [404, 244] width 267 height 63
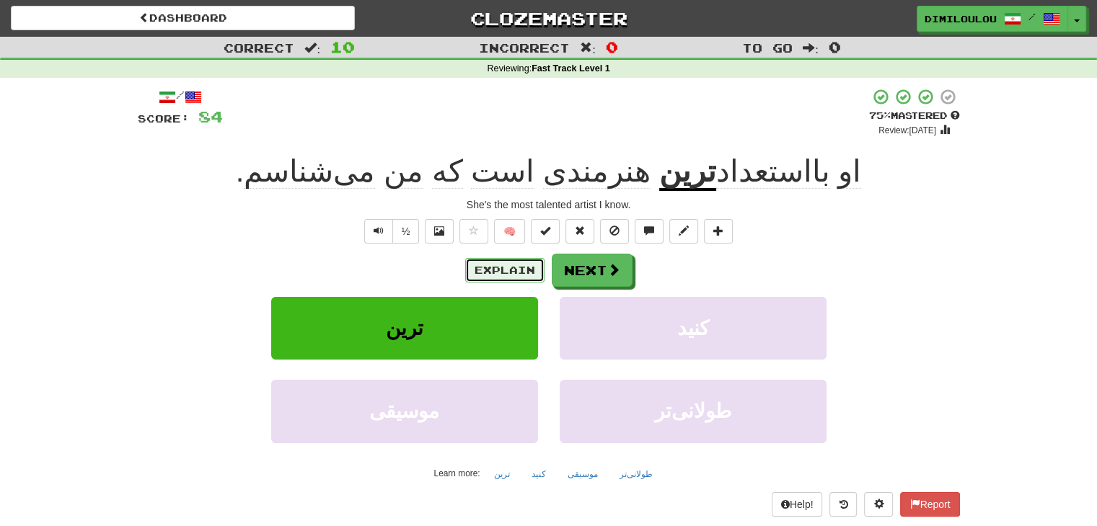
click at [503, 266] on button "Explain" at bounding box center [504, 270] width 79 height 25
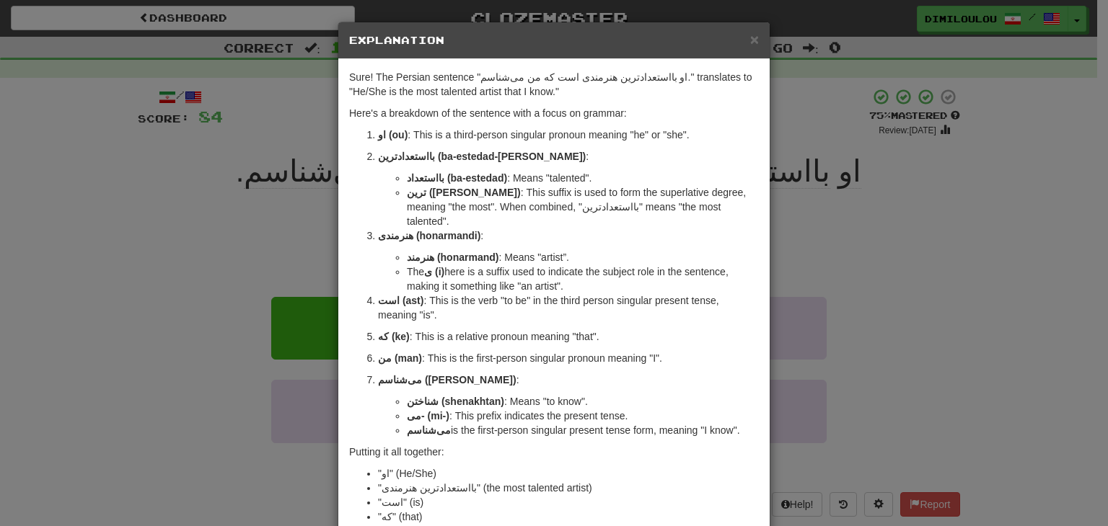
click at [914, 225] on div "× Explanation Sure! The Persian sentence "او بااستعدادترین هنرمندی است که من می…" at bounding box center [554, 263] width 1108 height 526
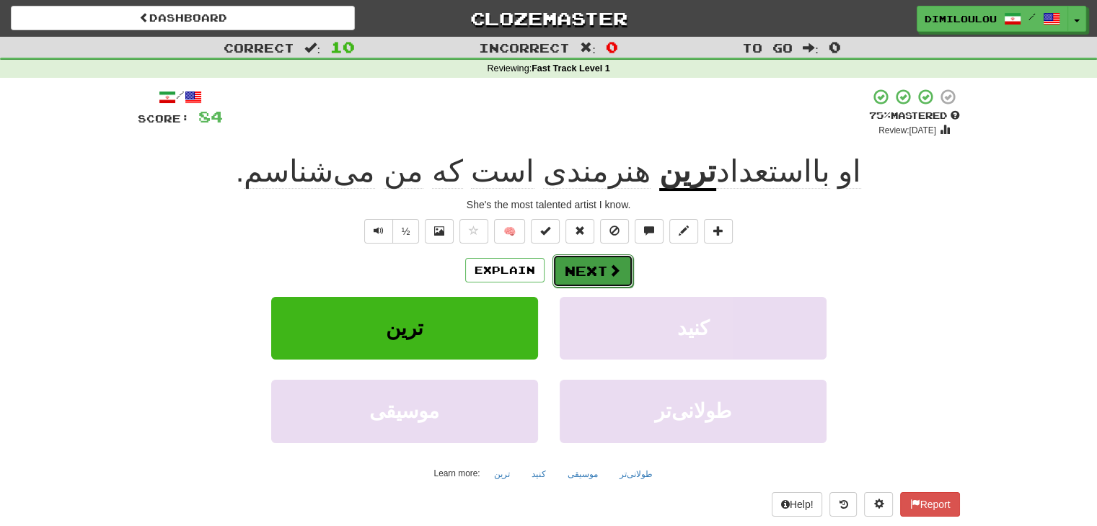
click at [580, 265] on button "Next" at bounding box center [592, 271] width 81 height 33
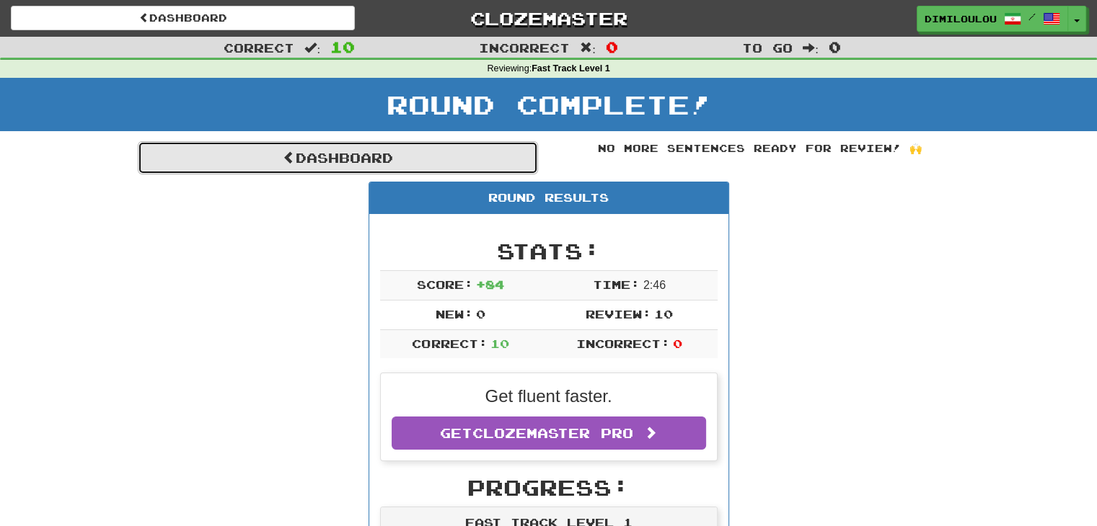
click at [415, 155] on link "Dashboard" at bounding box center [338, 157] width 400 height 33
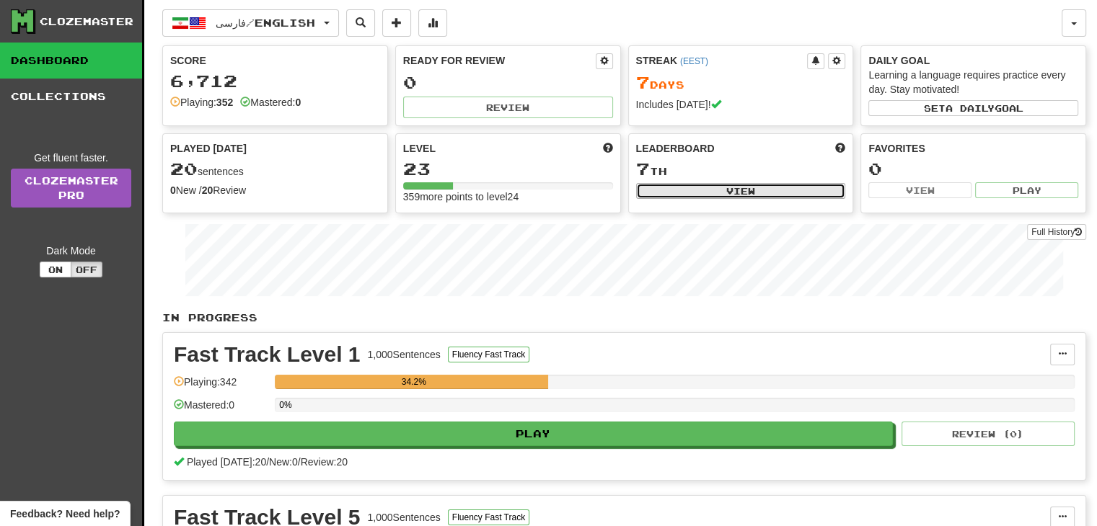
click at [746, 191] on button "View" at bounding box center [741, 191] width 210 height 16
select select "**********"
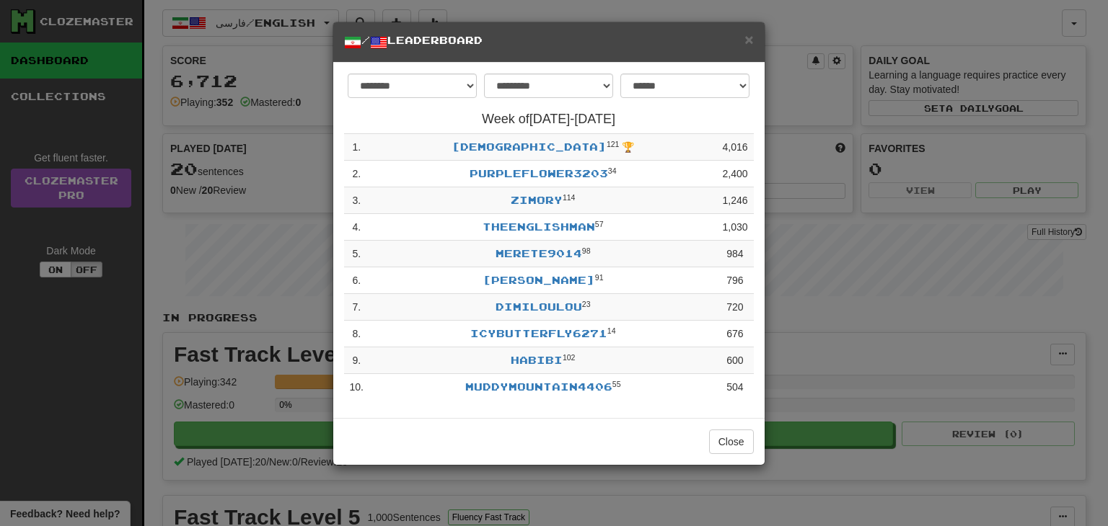
click at [823, 309] on div "**********" at bounding box center [554, 263] width 1108 height 526
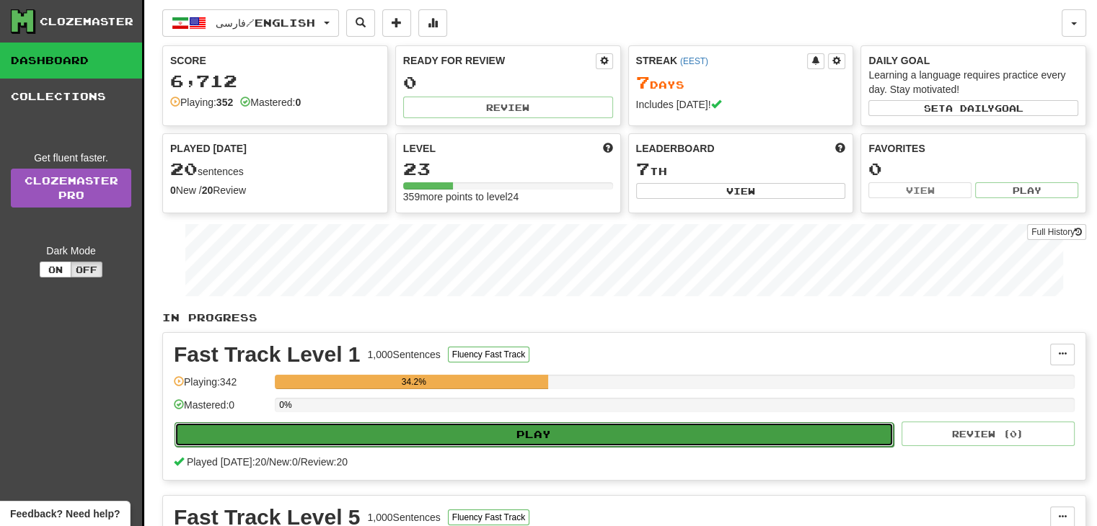
click at [736, 430] on button "Play" at bounding box center [534, 435] width 719 height 25
select select "**"
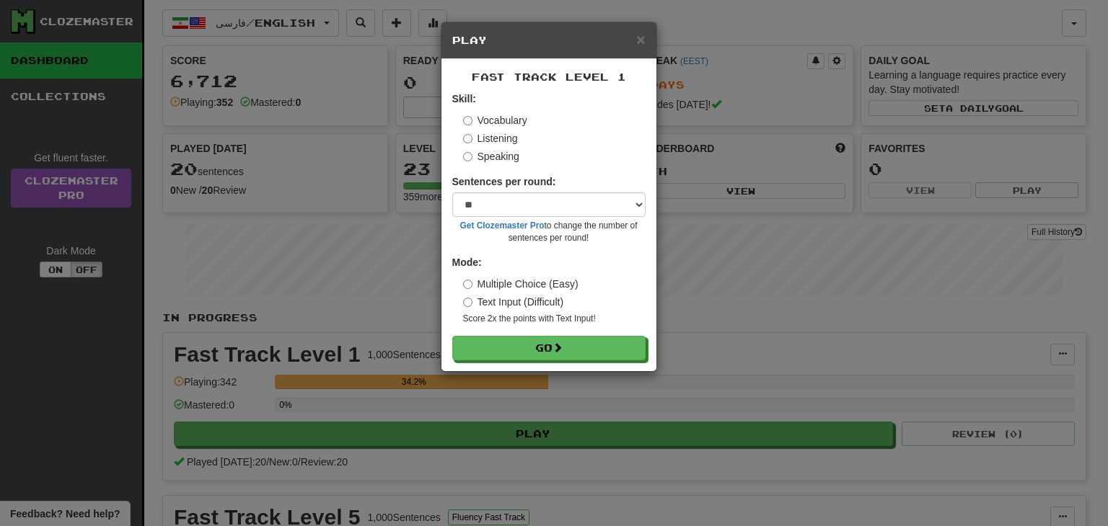
click at [509, 141] on label "Listening" at bounding box center [490, 138] width 55 height 14
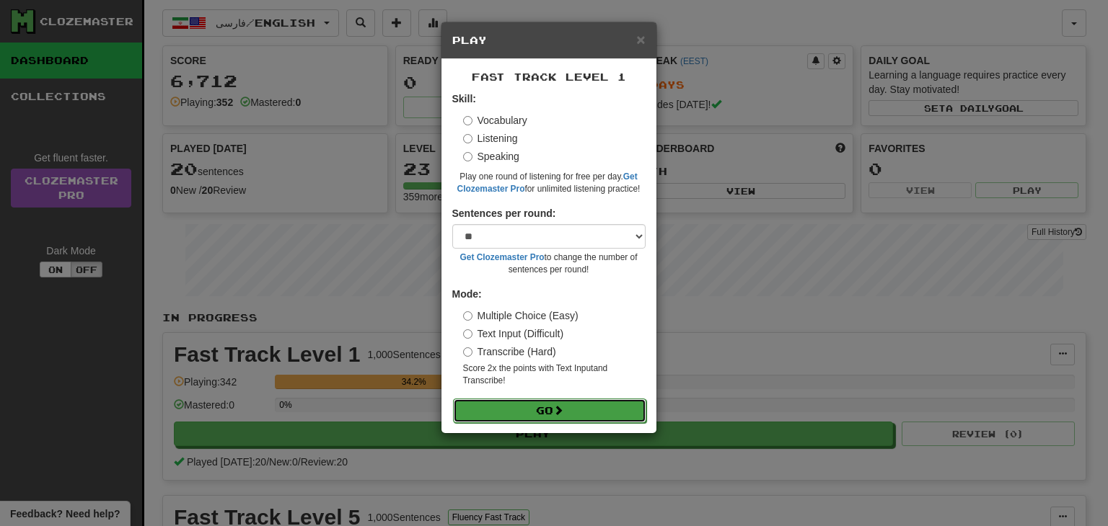
click at [541, 410] on button "Go" at bounding box center [549, 411] width 193 height 25
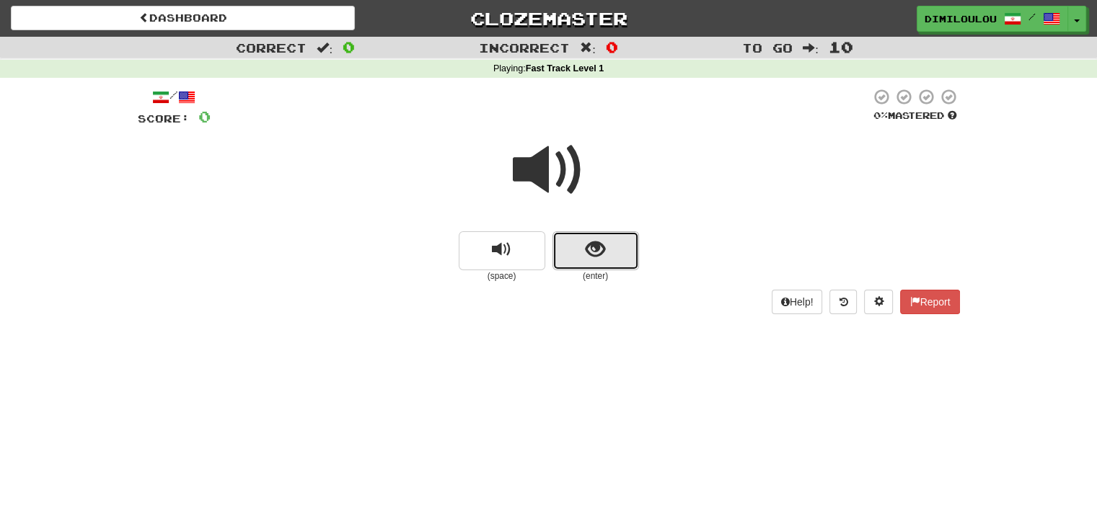
click at [605, 232] on button "show sentence" at bounding box center [595, 250] width 87 height 39
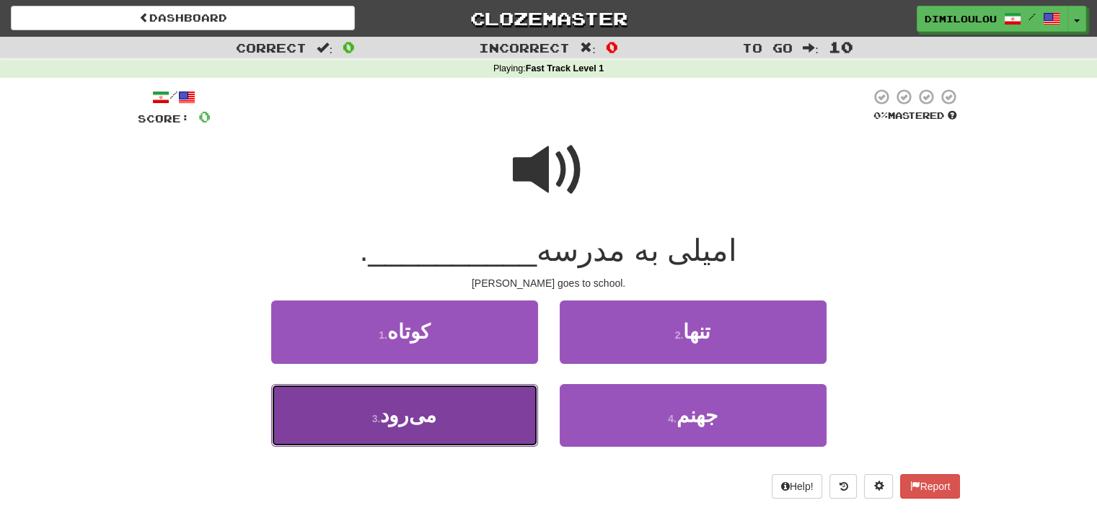
click at [488, 429] on button "3 . می‌رود" at bounding box center [404, 415] width 267 height 63
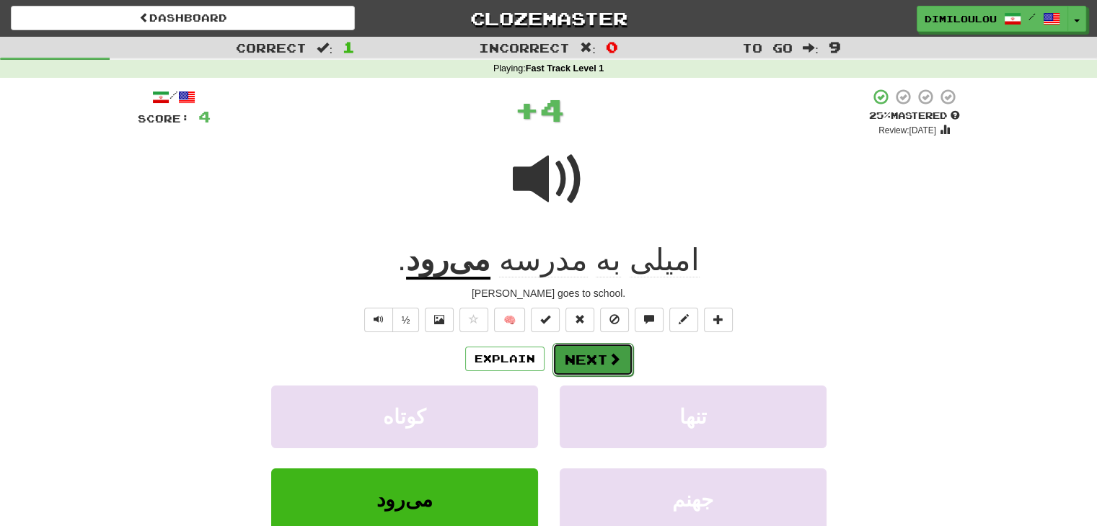
click at [613, 353] on span at bounding box center [614, 359] width 13 height 13
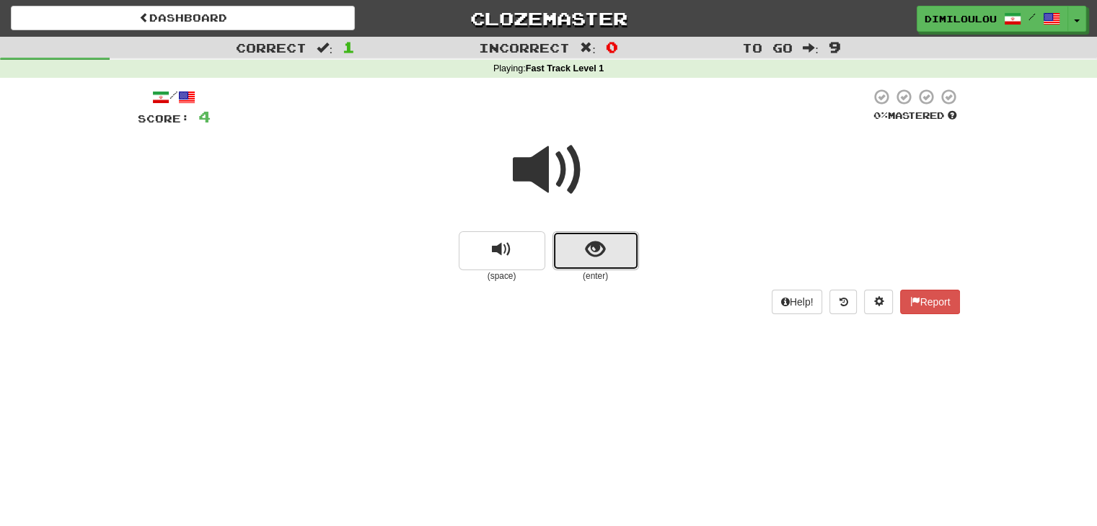
click at [600, 255] on span "show sentence" at bounding box center [595, 249] width 19 height 19
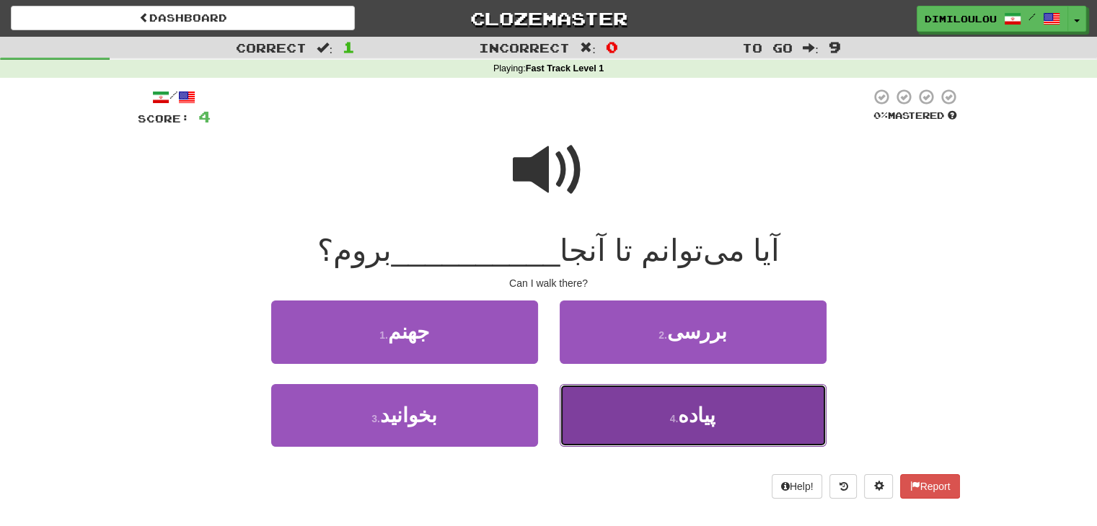
click at [678, 407] on button "4 . پیاده" at bounding box center [693, 415] width 267 height 63
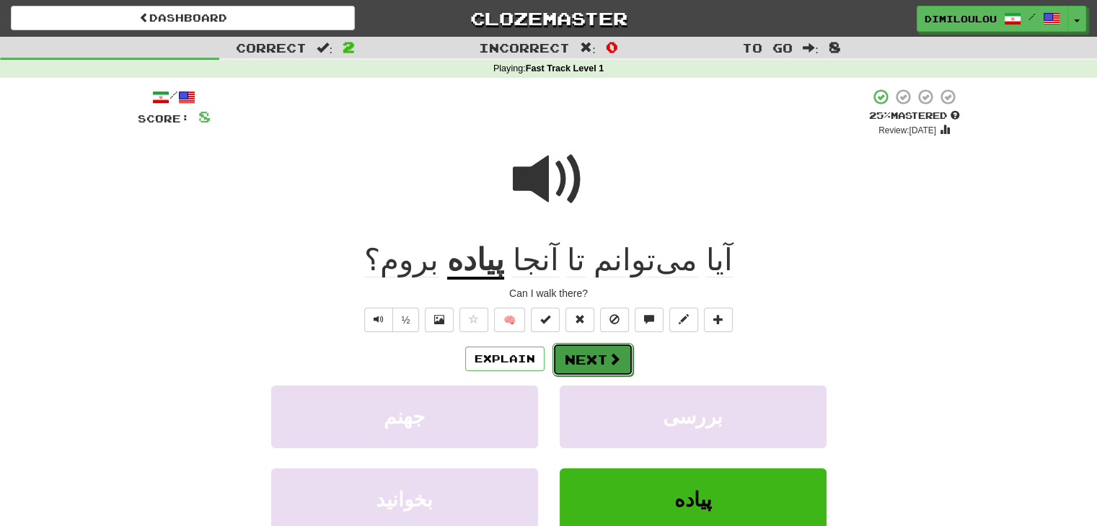
click at [597, 358] on button "Next" at bounding box center [592, 359] width 81 height 33
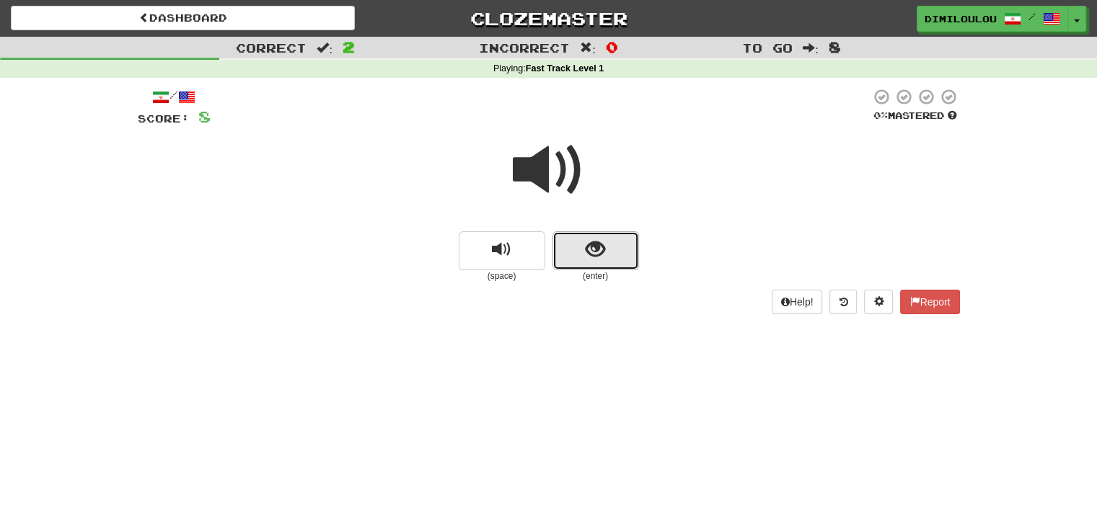
click at [596, 257] on span "show sentence" at bounding box center [595, 249] width 19 height 19
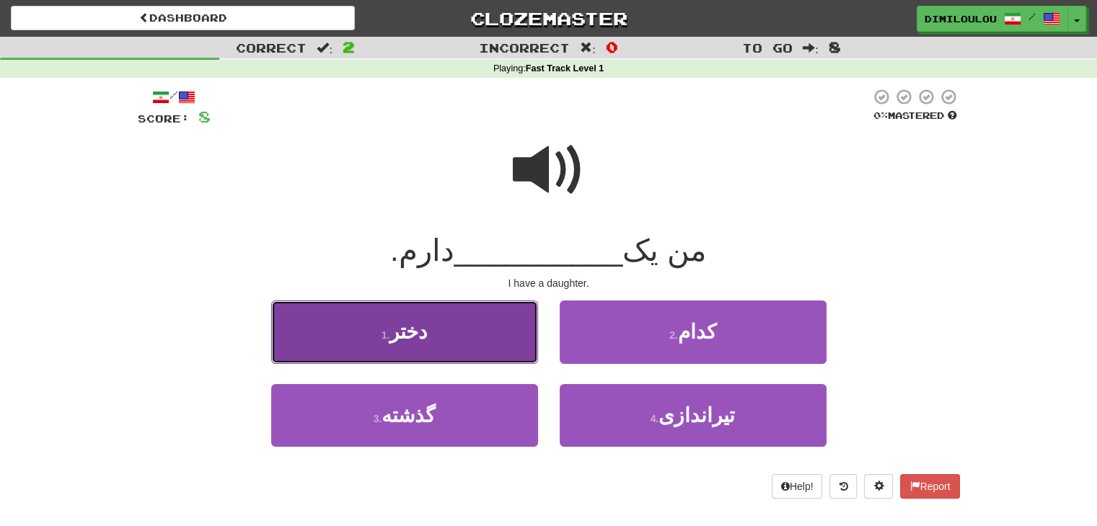
click at [485, 340] on button "1 . دختر" at bounding box center [404, 332] width 267 height 63
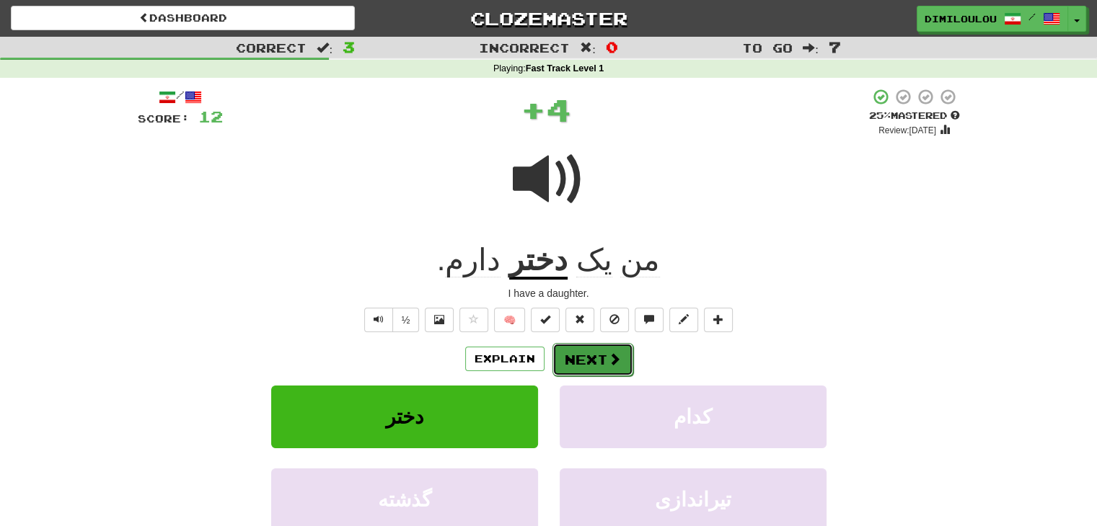
click at [613, 355] on span at bounding box center [614, 359] width 13 height 13
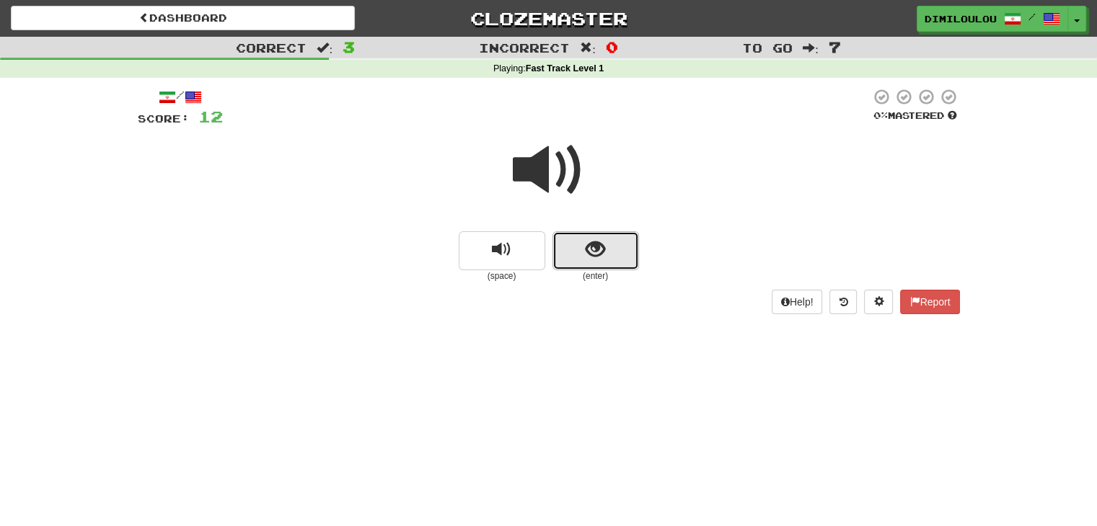
click at [601, 240] on span "show sentence" at bounding box center [595, 249] width 19 height 19
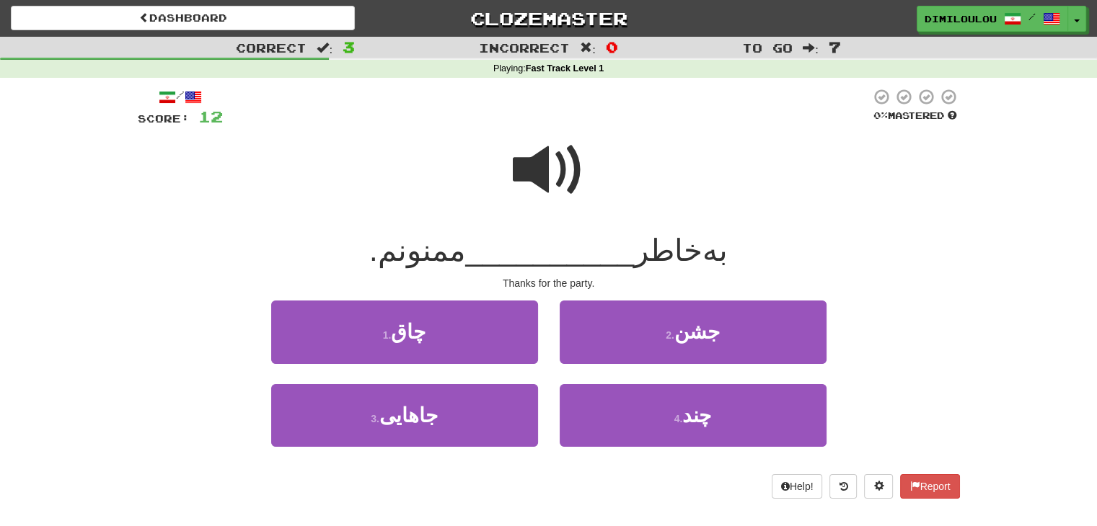
click at [574, 184] on span at bounding box center [549, 170] width 72 height 72
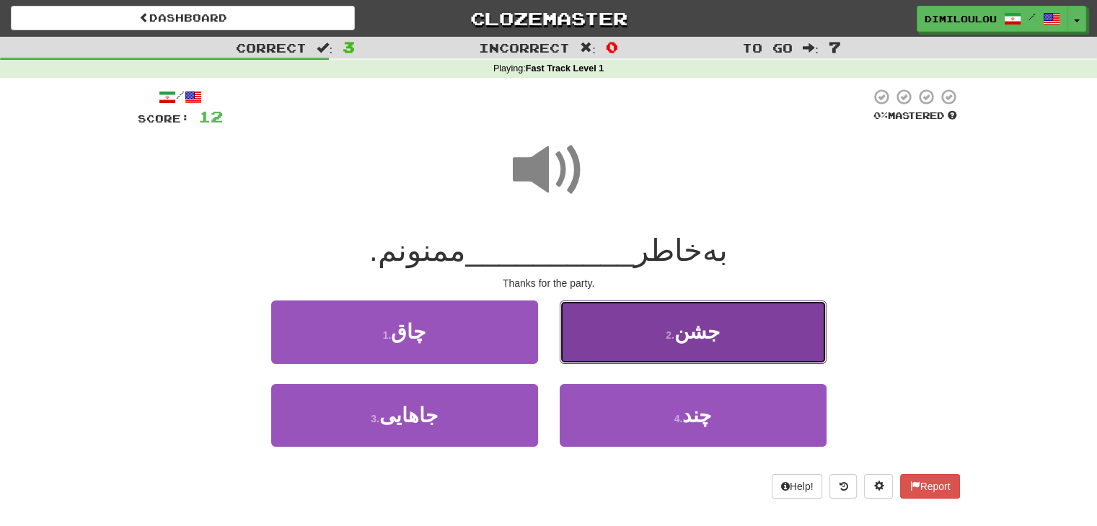
click at [718, 324] on button "2 . جشن" at bounding box center [693, 332] width 267 height 63
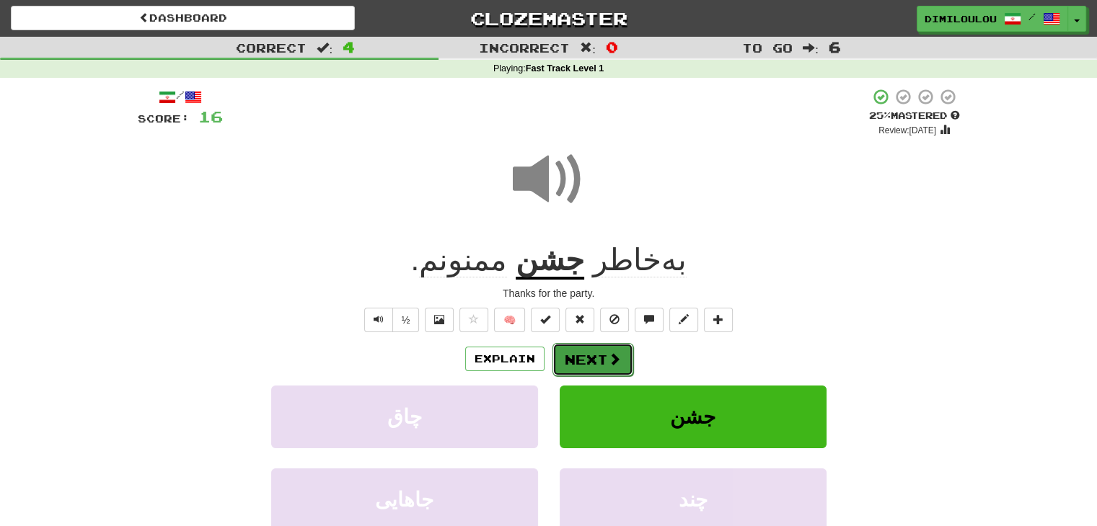
click at [609, 360] on span at bounding box center [614, 359] width 13 height 13
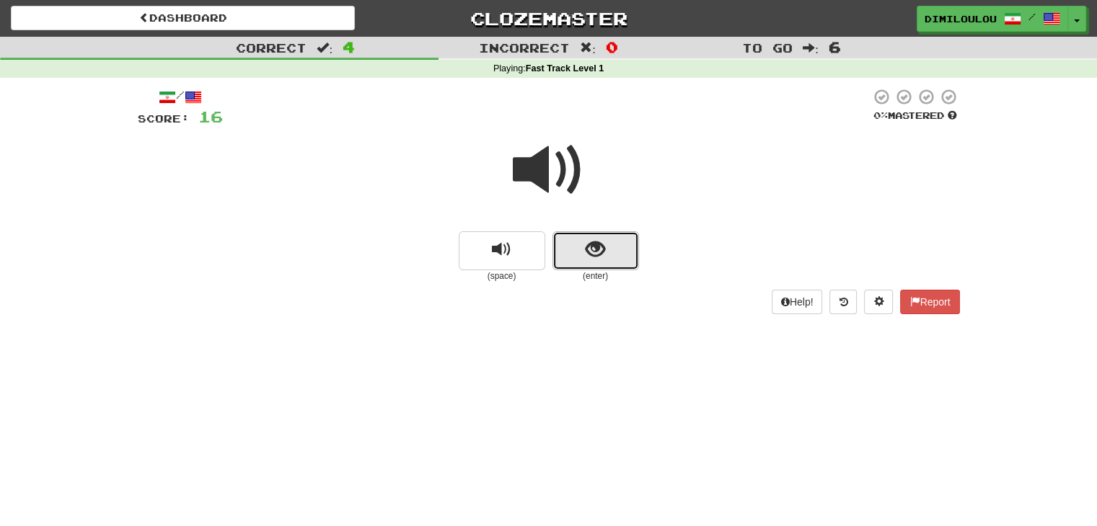
click at [586, 254] on span "show sentence" at bounding box center [595, 249] width 19 height 19
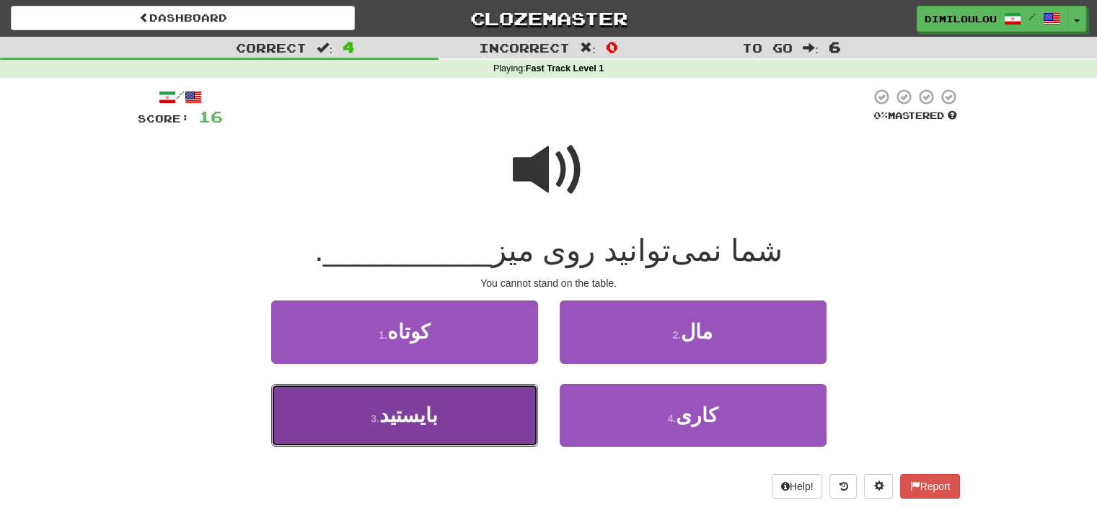
click at [430, 418] on span "بایستید" at bounding box center [408, 416] width 58 height 22
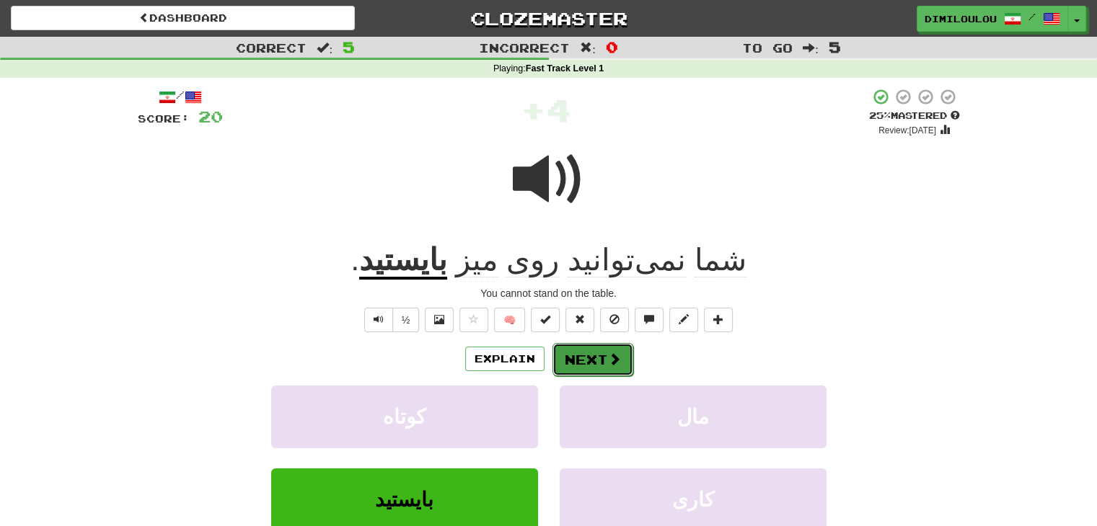
click at [621, 363] on button "Next" at bounding box center [592, 359] width 81 height 33
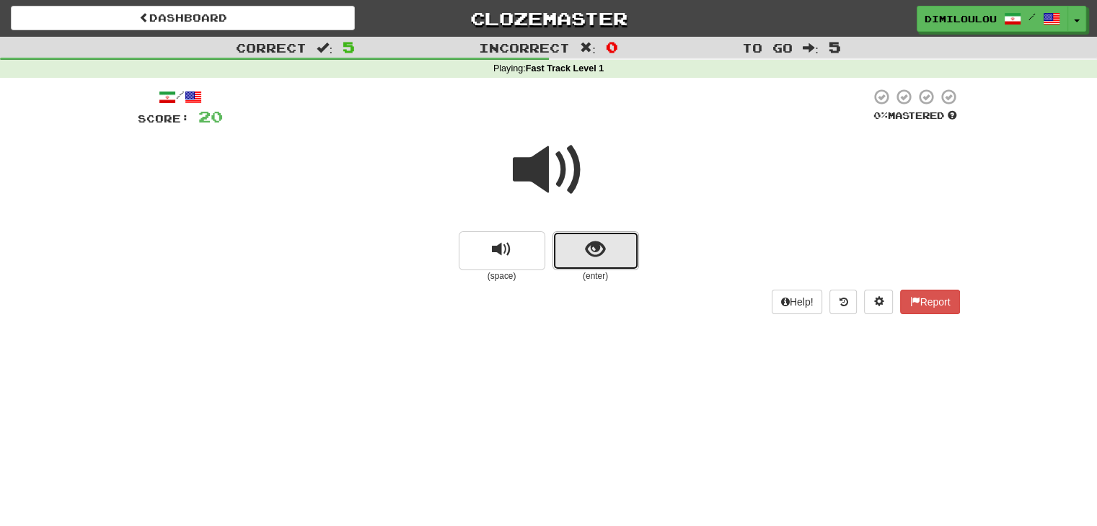
click at [608, 243] on button "show sentence" at bounding box center [595, 250] width 87 height 39
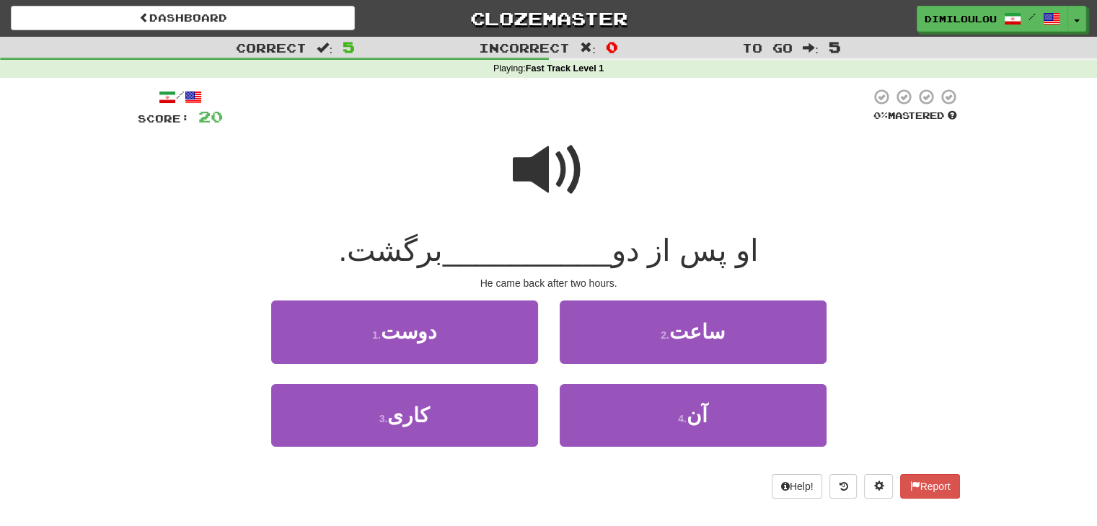
click at [561, 168] on span at bounding box center [549, 170] width 72 height 72
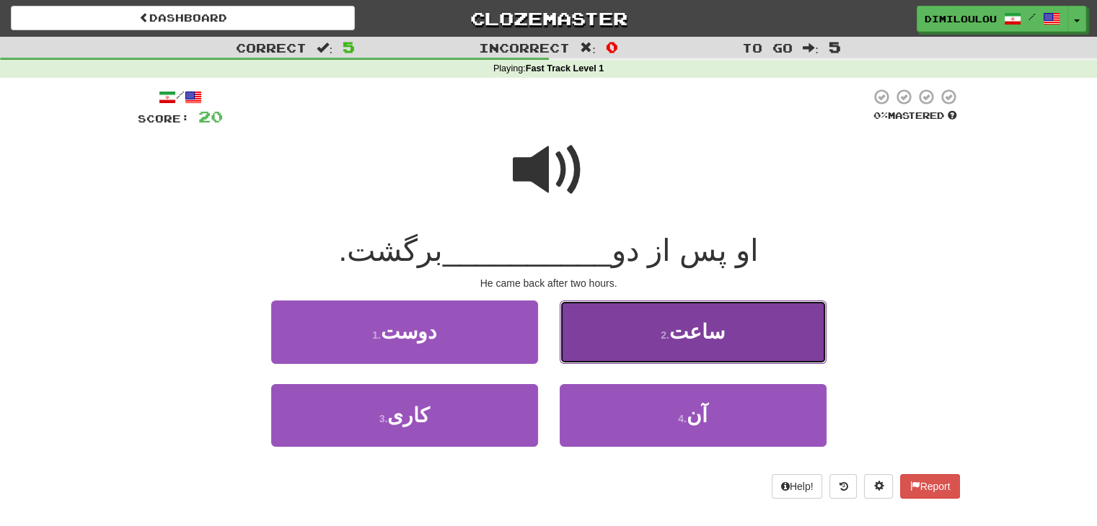
click at [708, 332] on span "ساعت" at bounding box center [697, 332] width 56 height 22
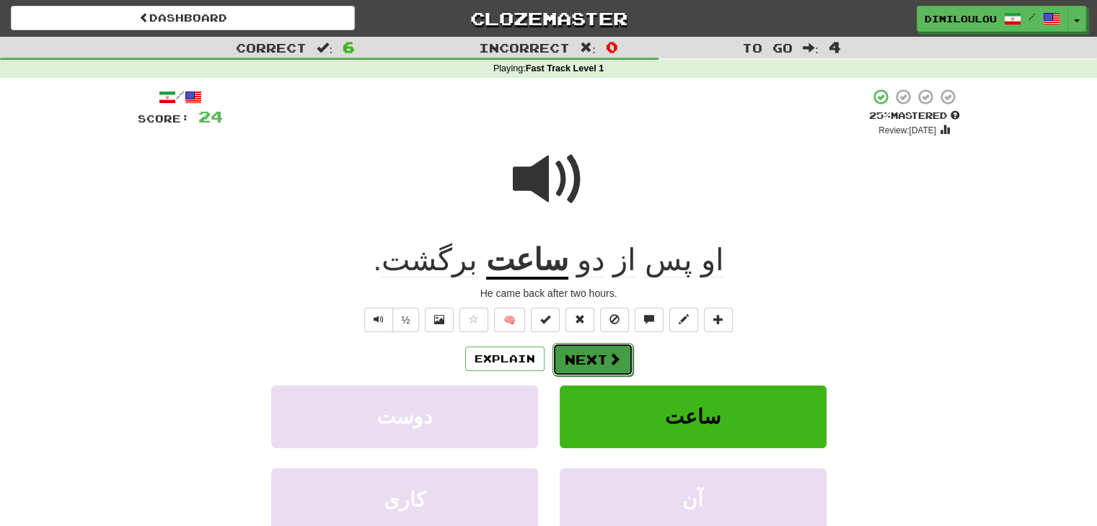
click at [577, 350] on button "Next" at bounding box center [592, 359] width 81 height 33
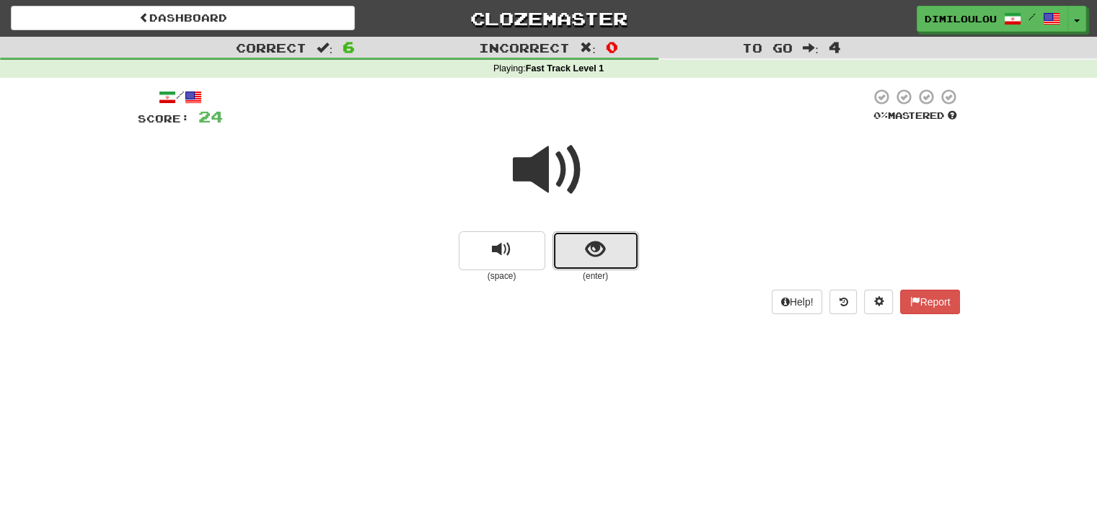
click at [600, 244] on span "show sentence" at bounding box center [595, 249] width 19 height 19
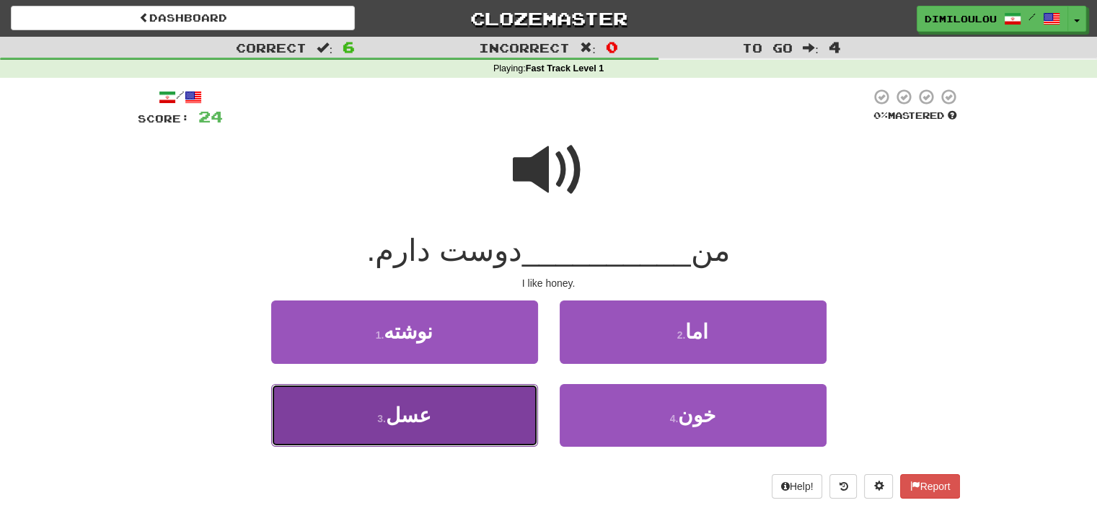
click at [477, 425] on button "3 . عسل" at bounding box center [404, 415] width 267 height 63
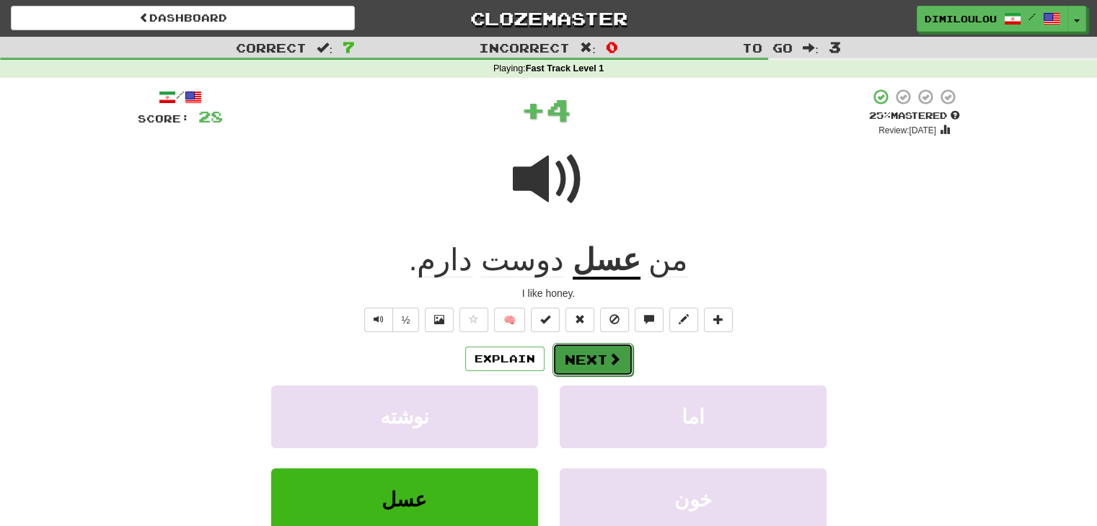
click at [617, 358] on span at bounding box center [614, 359] width 13 height 13
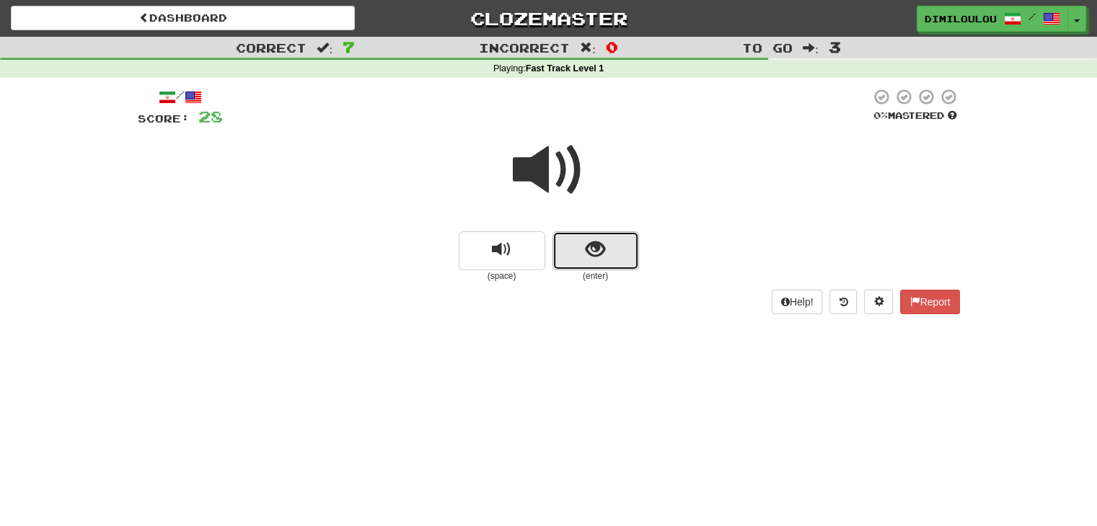
click at [627, 249] on button "show sentence" at bounding box center [595, 250] width 87 height 39
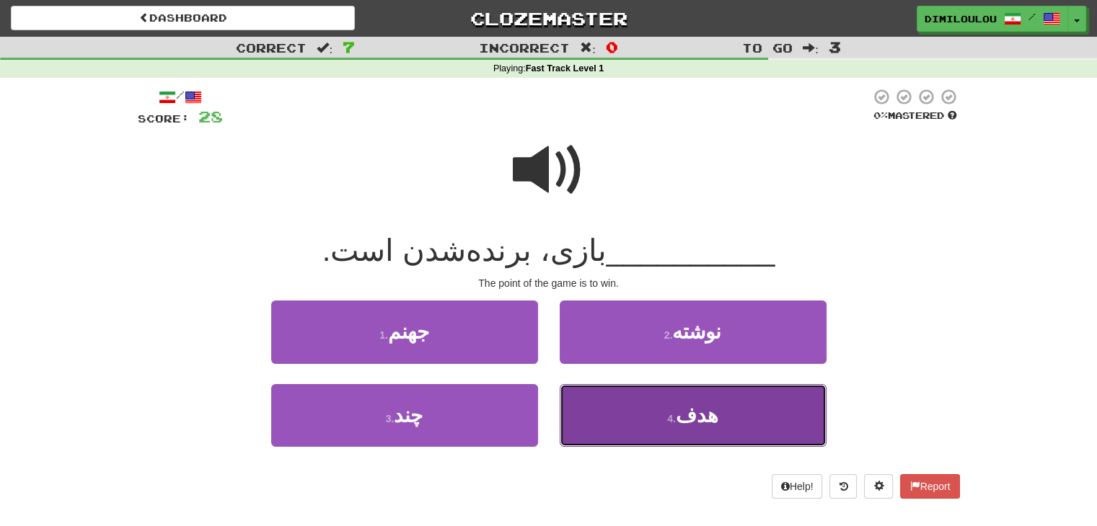
click at [704, 405] on span "هدف" at bounding box center [697, 416] width 43 height 22
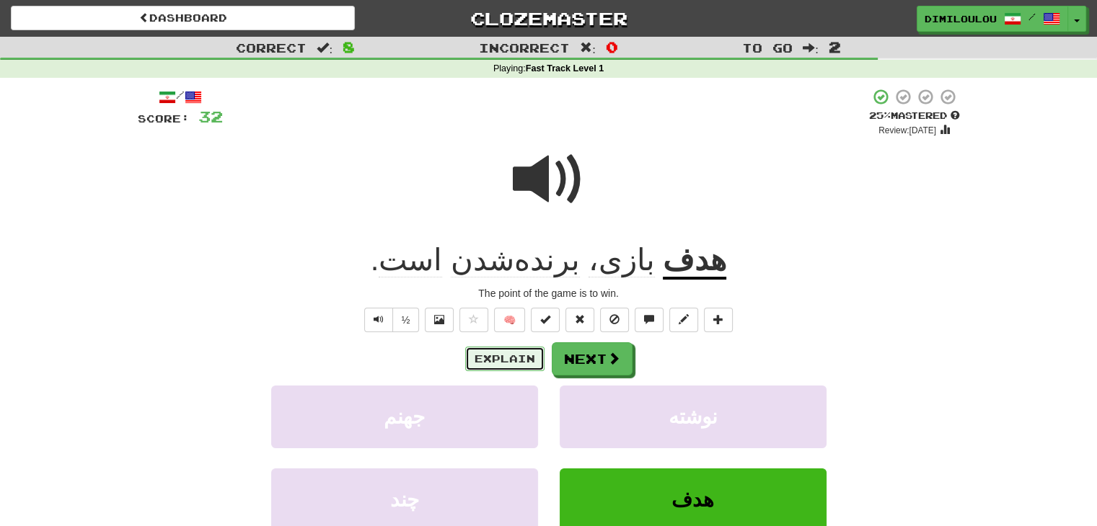
click at [479, 361] on button "Explain" at bounding box center [504, 359] width 79 height 25
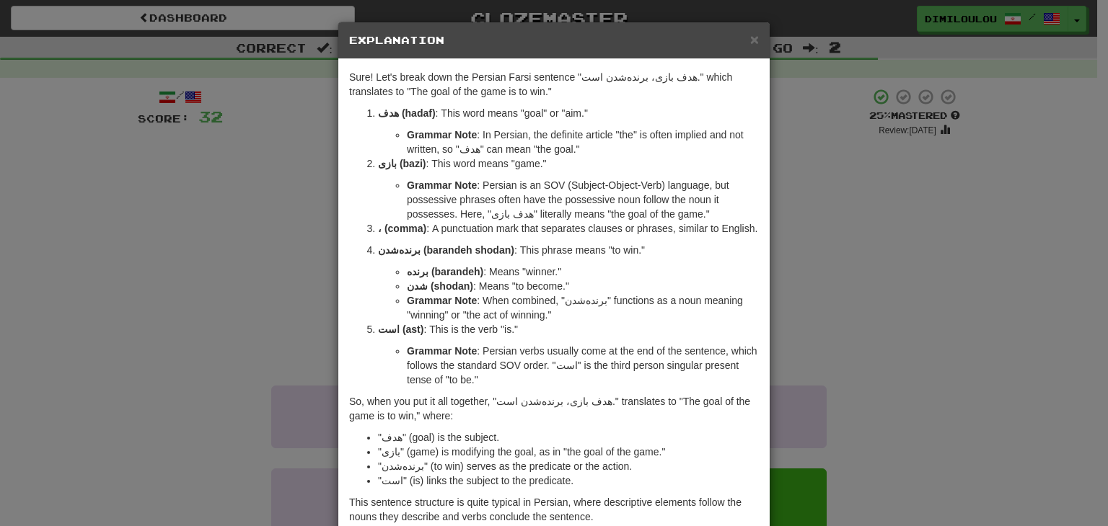
click at [814, 221] on div "× Explanation Sure! Let's break down the Persian Farsi sentence "هدف بازی، برند…" at bounding box center [554, 263] width 1108 height 526
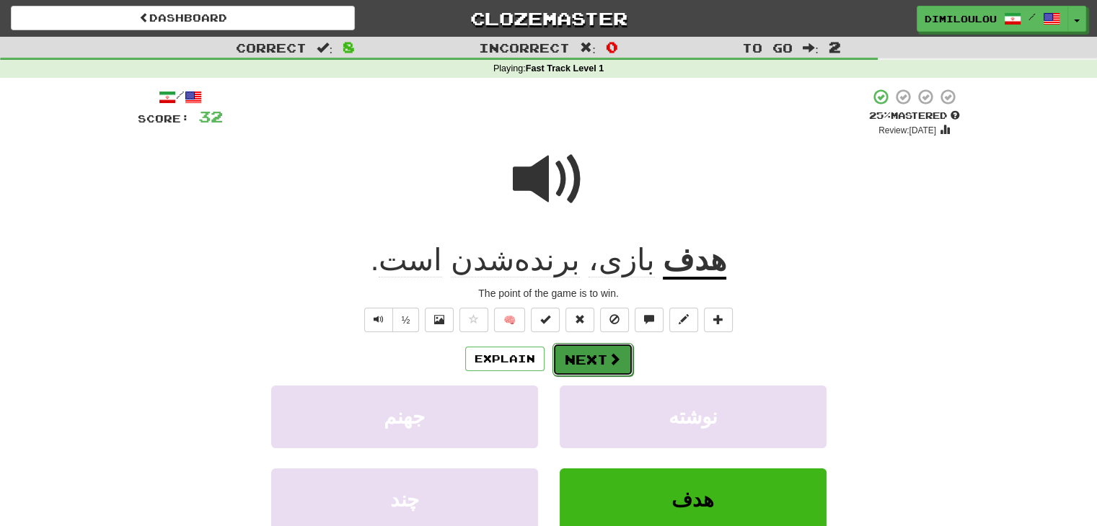
click at [588, 355] on button "Next" at bounding box center [592, 359] width 81 height 33
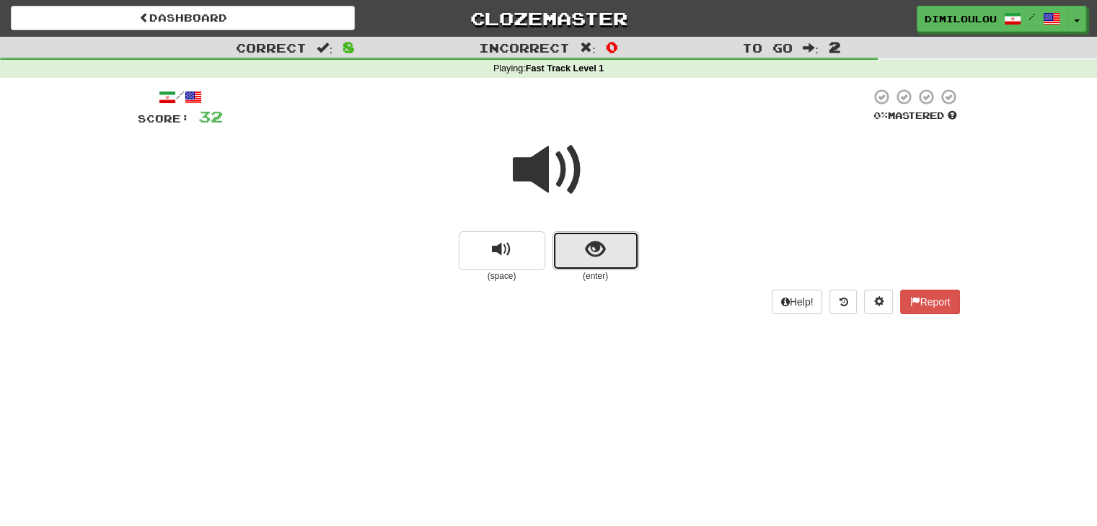
click at [596, 251] on span "show sentence" at bounding box center [595, 249] width 19 height 19
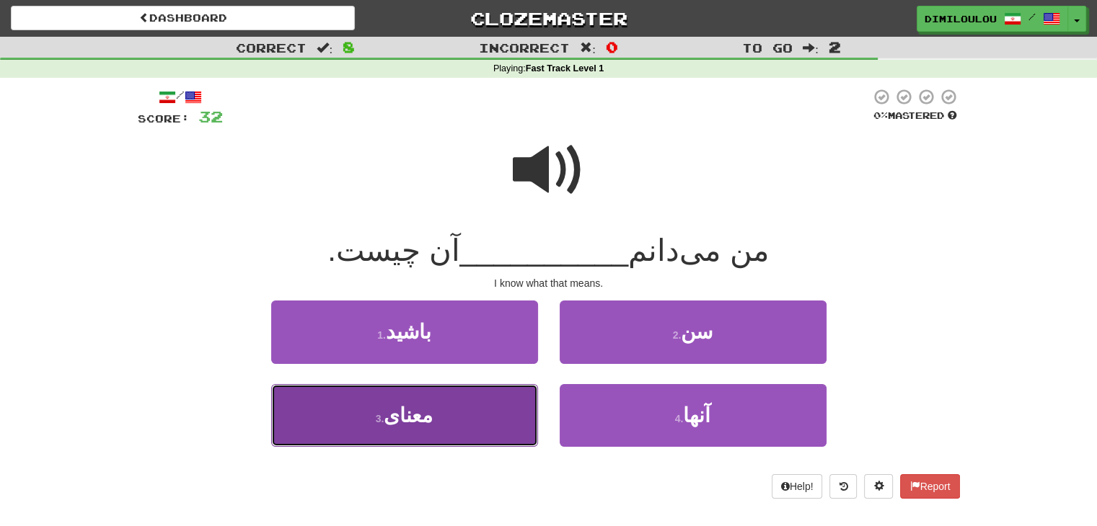
click at [398, 413] on span "معنای" at bounding box center [408, 416] width 49 height 22
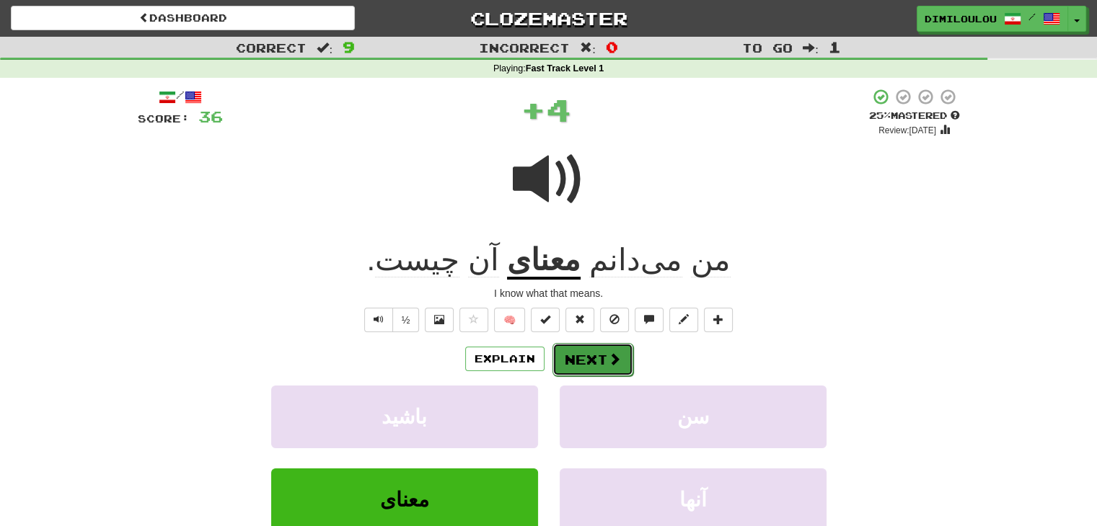
click at [611, 358] on span at bounding box center [614, 359] width 13 height 13
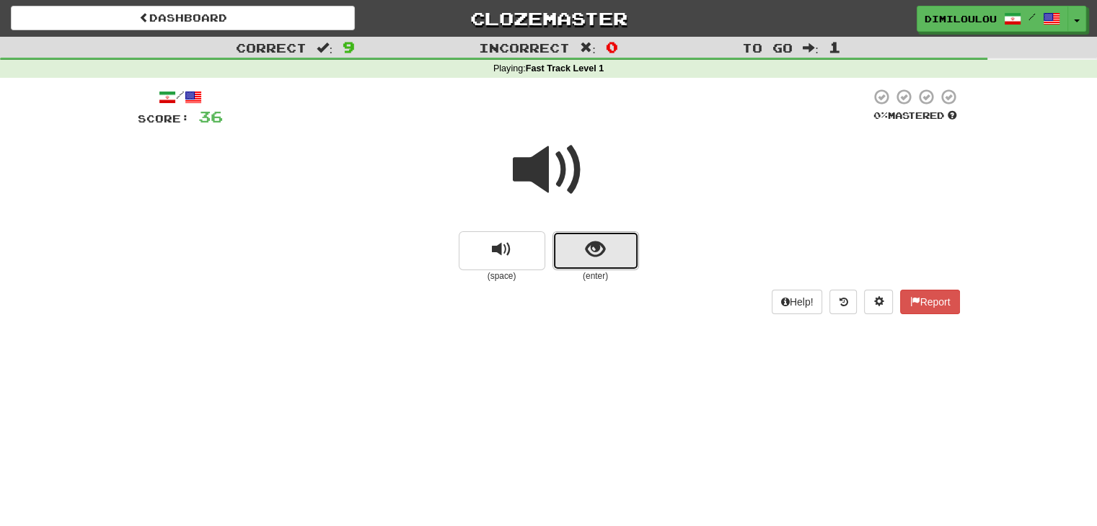
click at [603, 252] on span "show sentence" at bounding box center [595, 249] width 19 height 19
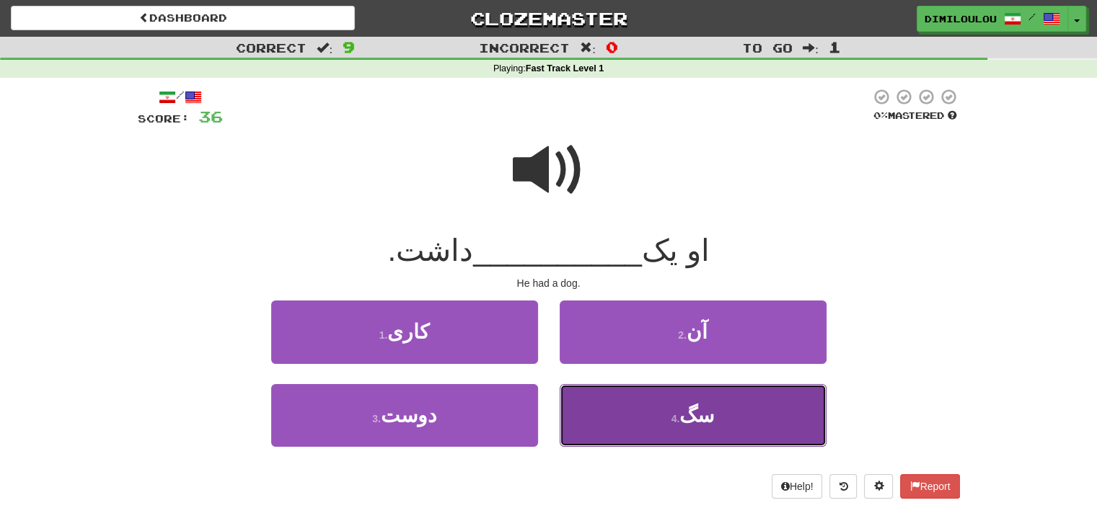
click at [698, 410] on span "سگ" at bounding box center [696, 416] width 35 height 22
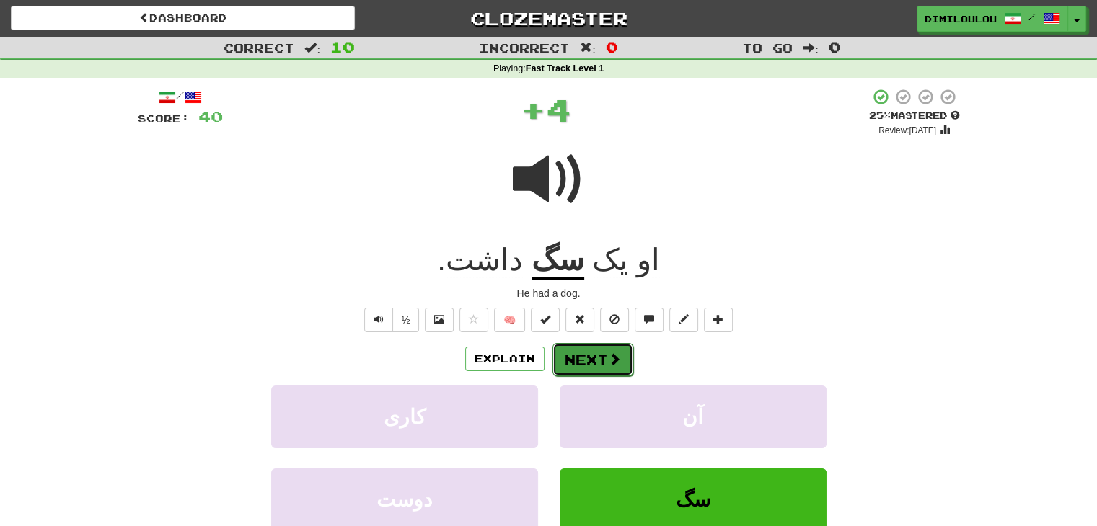
click at [601, 353] on button "Next" at bounding box center [592, 359] width 81 height 33
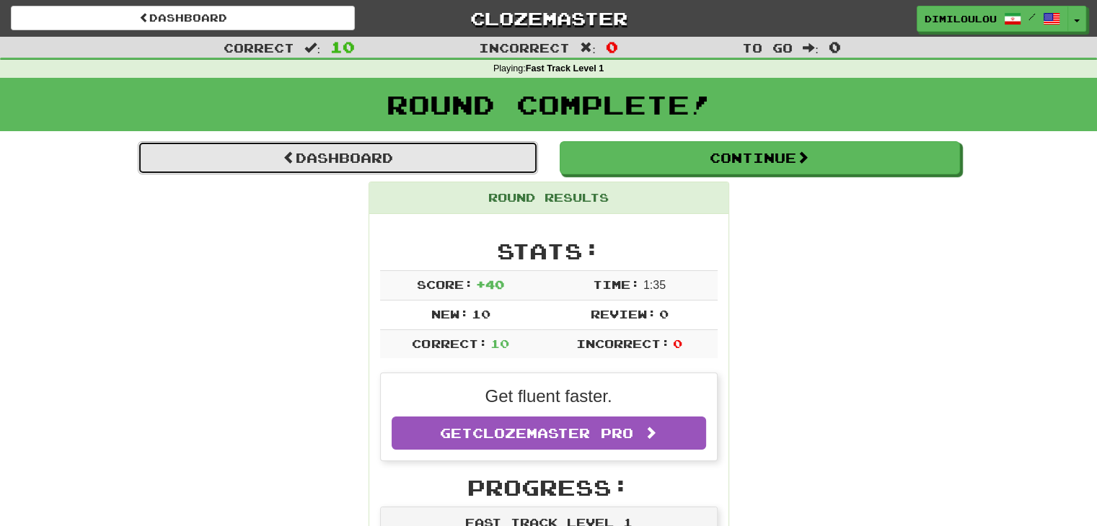
click at [449, 167] on link "Dashboard" at bounding box center [338, 157] width 400 height 33
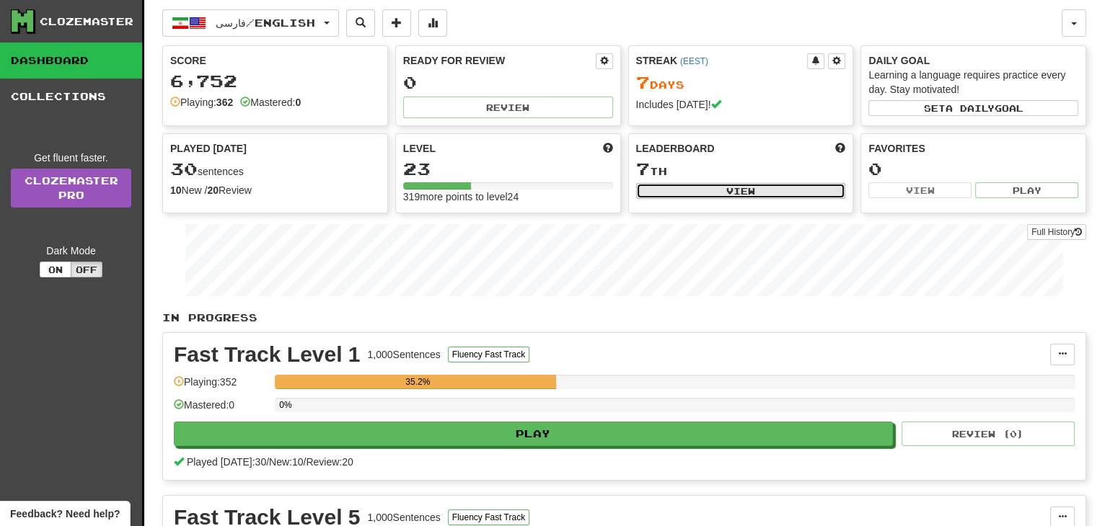
click at [754, 185] on button "View" at bounding box center [741, 191] width 210 height 16
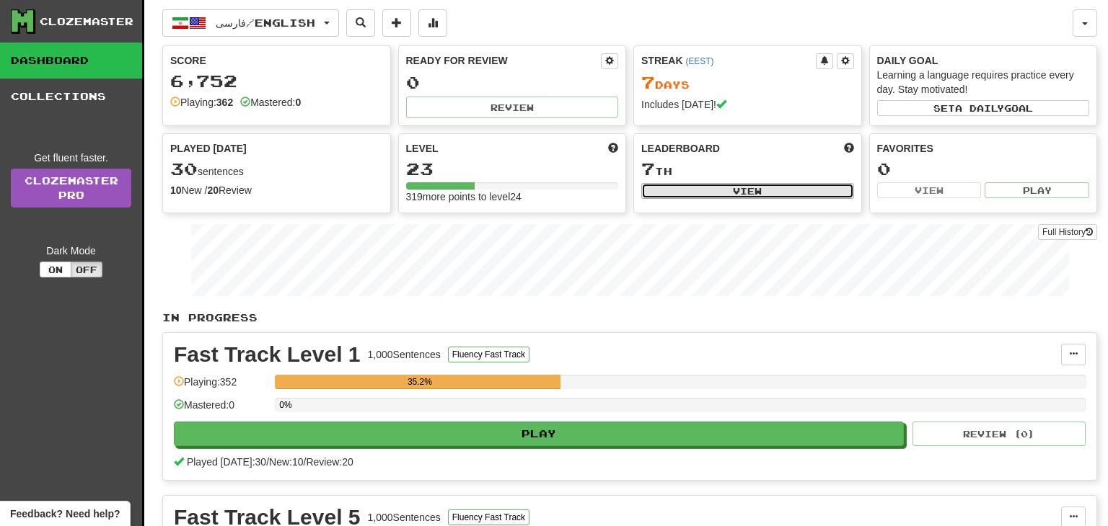
select select "**********"
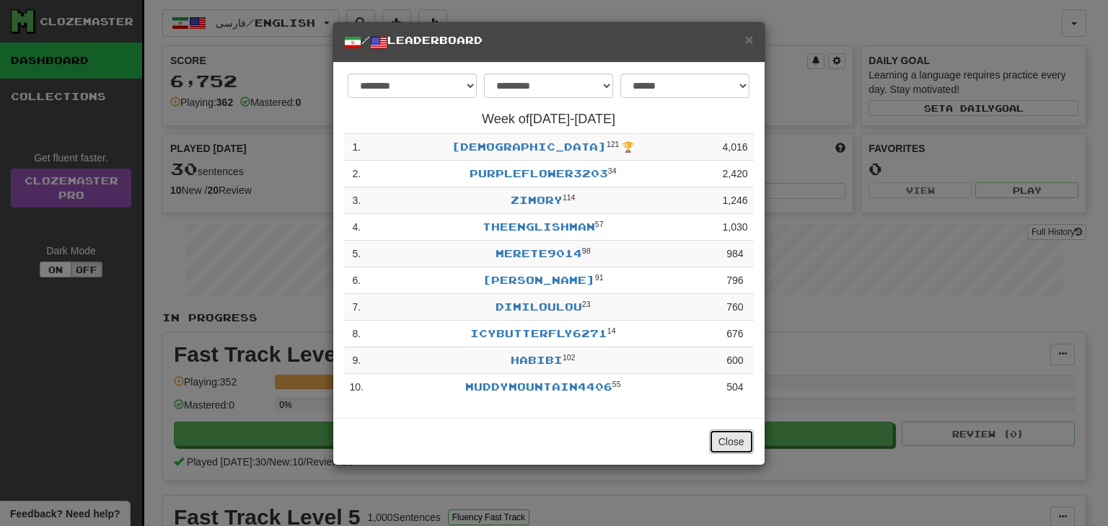
click at [744, 453] on button "Close" at bounding box center [731, 442] width 45 height 25
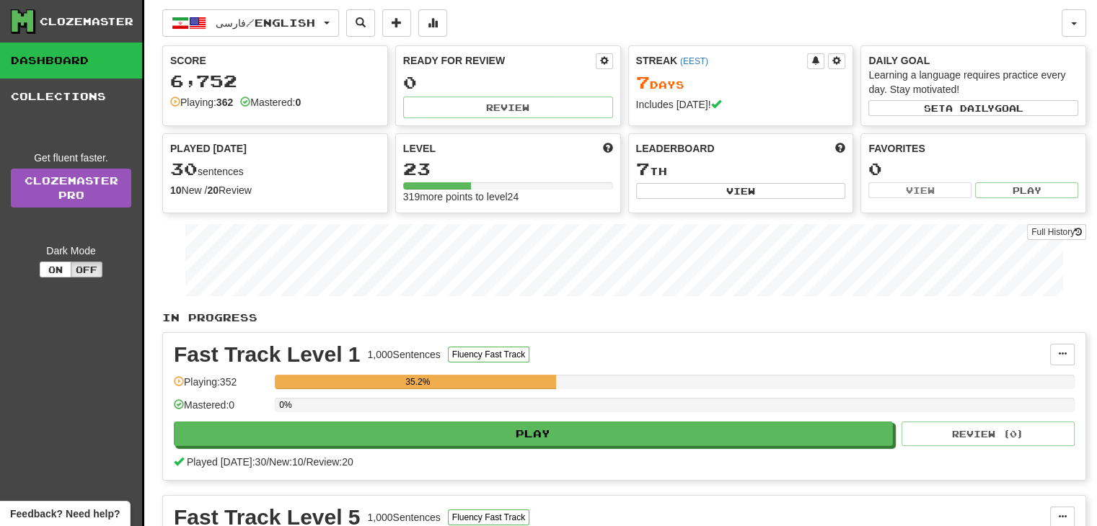
click at [727, 449] on div "Fast Track Level 1 1,000 Sentences Fluency Fast Track Manage Sentences Unpin fr…" at bounding box center [624, 406] width 922 height 147
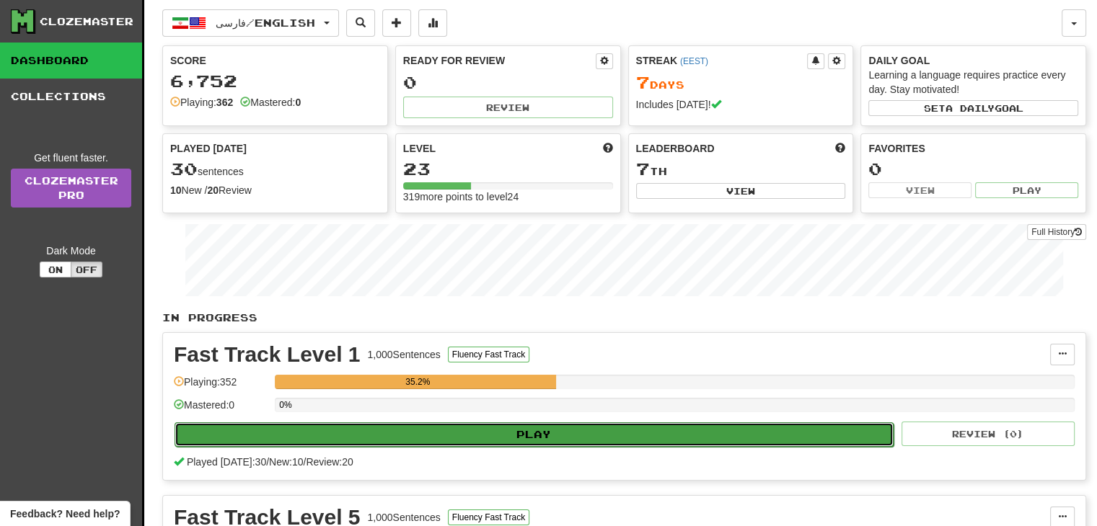
click at [707, 430] on button "Play" at bounding box center [534, 435] width 719 height 25
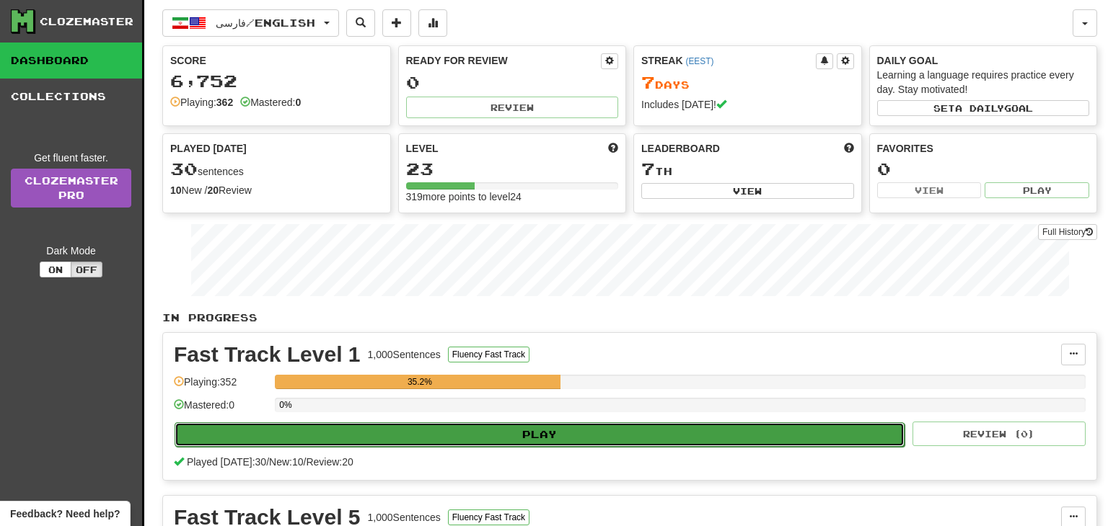
select select "**"
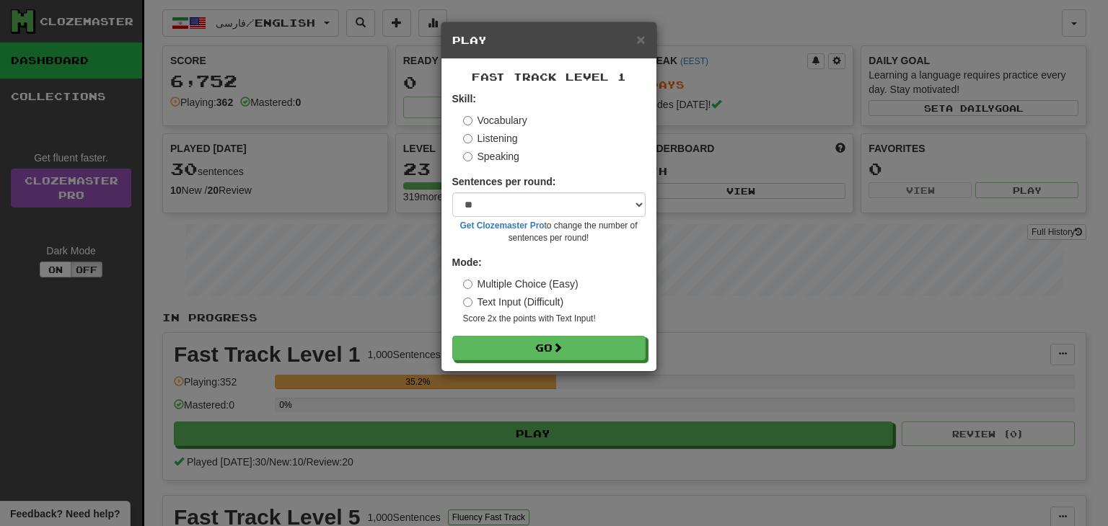
click at [516, 136] on label "Listening" at bounding box center [490, 138] width 55 height 14
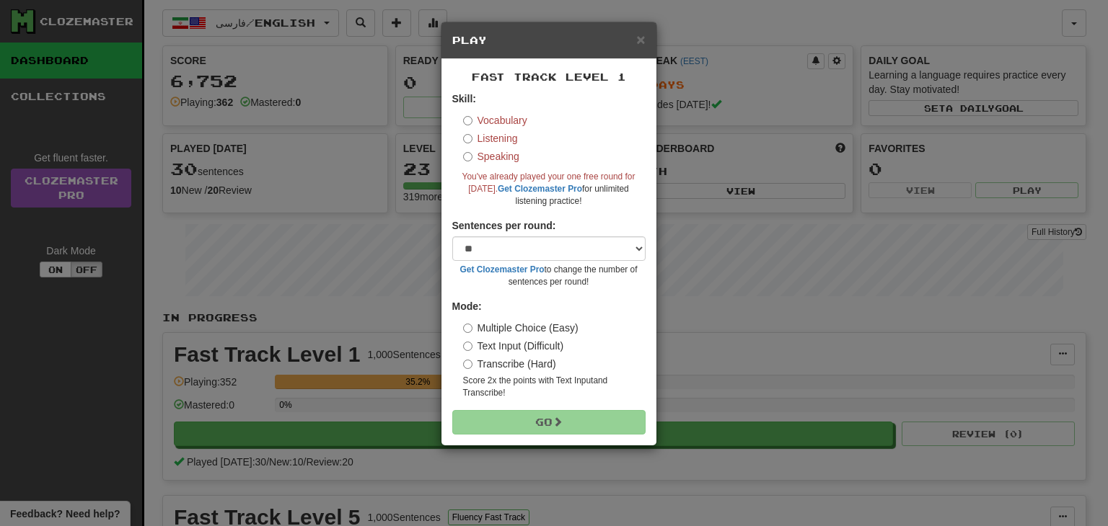
click at [509, 120] on label "Vocabulary" at bounding box center [495, 120] width 64 height 14
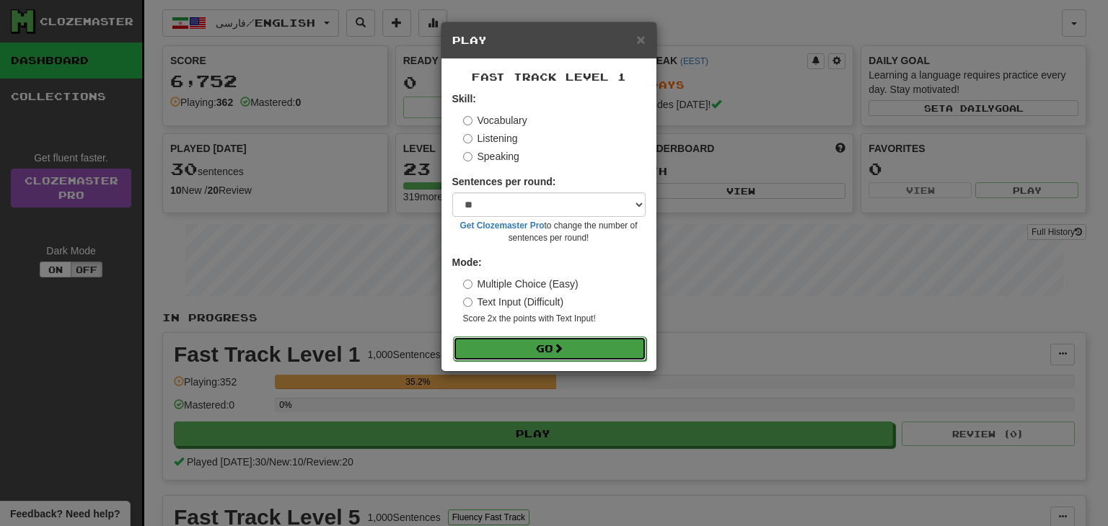
click at [513, 361] on button "Go" at bounding box center [549, 349] width 193 height 25
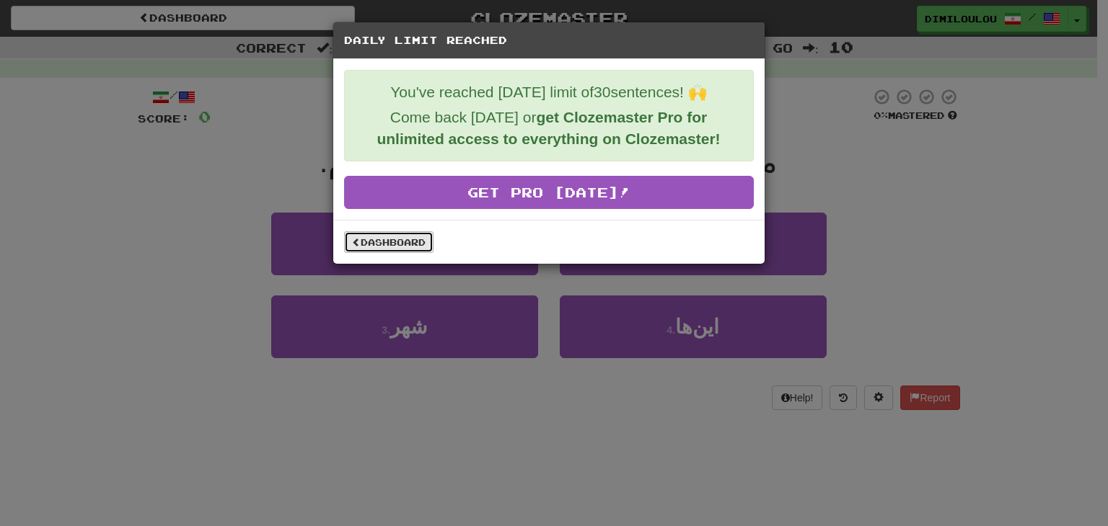
click at [422, 247] on link "Dashboard" at bounding box center [388, 242] width 89 height 22
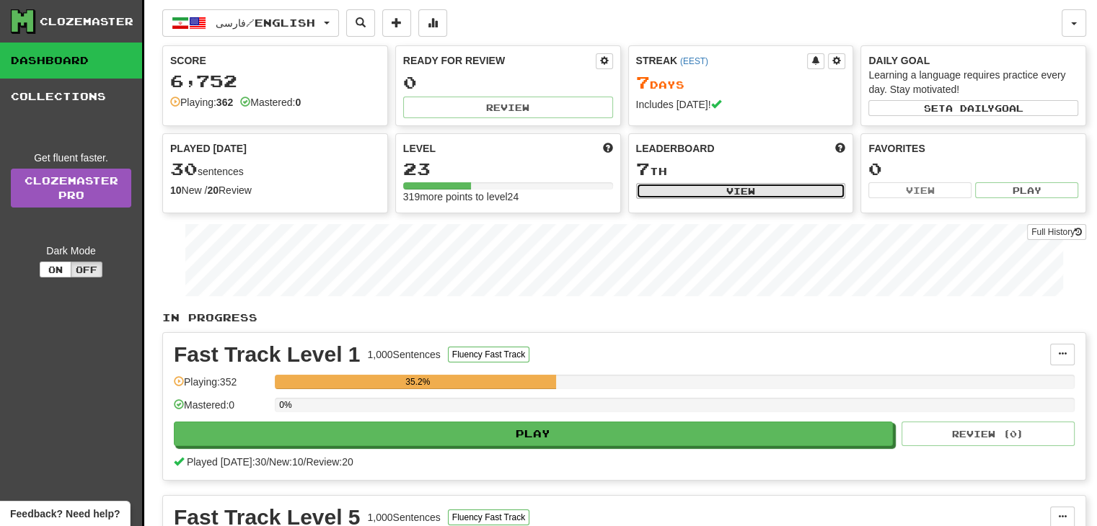
click at [773, 195] on button "View" at bounding box center [741, 191] width 210 height 16
select select "**********"
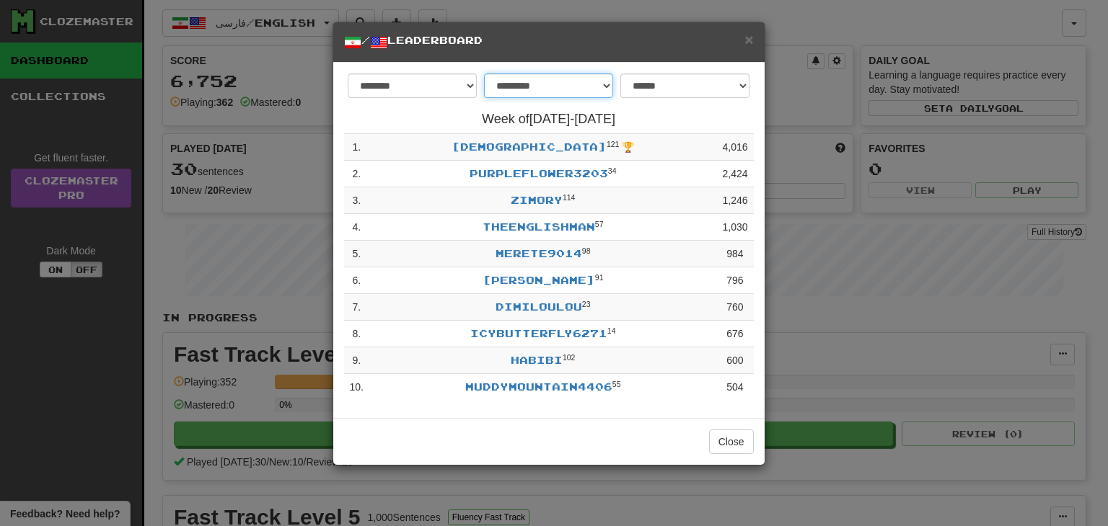
click at [593, 93] on select "**********" at bounding box center [548, 86] width 129 height 25
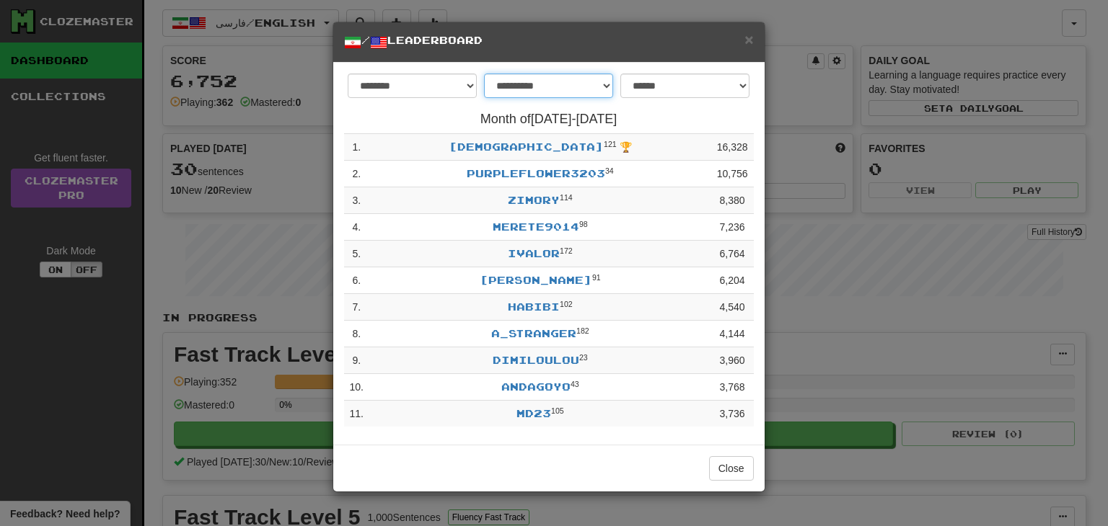
click at [545, 95] on select "**********" at bounding box center [548, 86] width 129 height 25
select select "******"
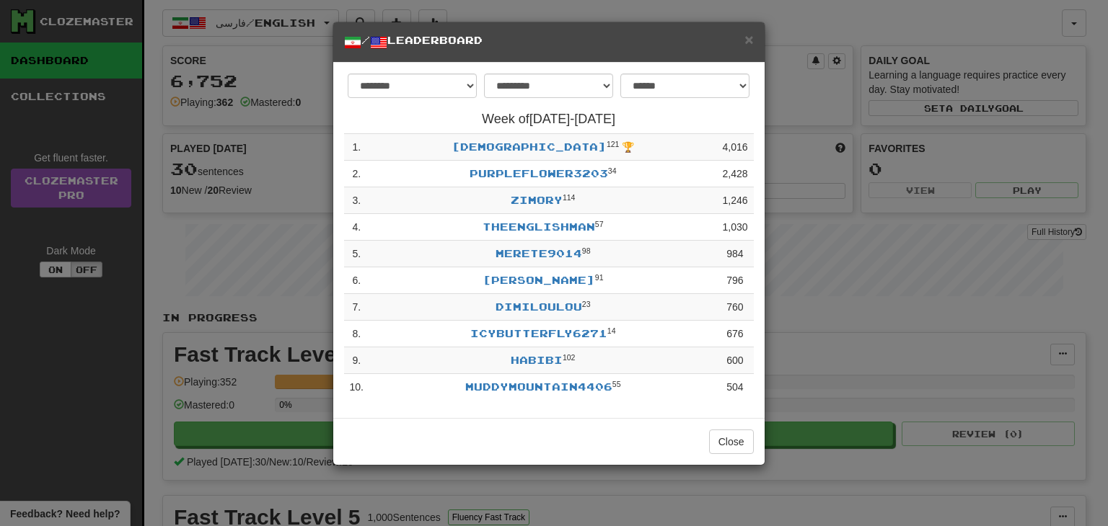
click at [811, 318] on div "**********" at bounding box center [554, 263] width 1108 height 526
